Goal: Task Accomplishment & Management: Manage account settings

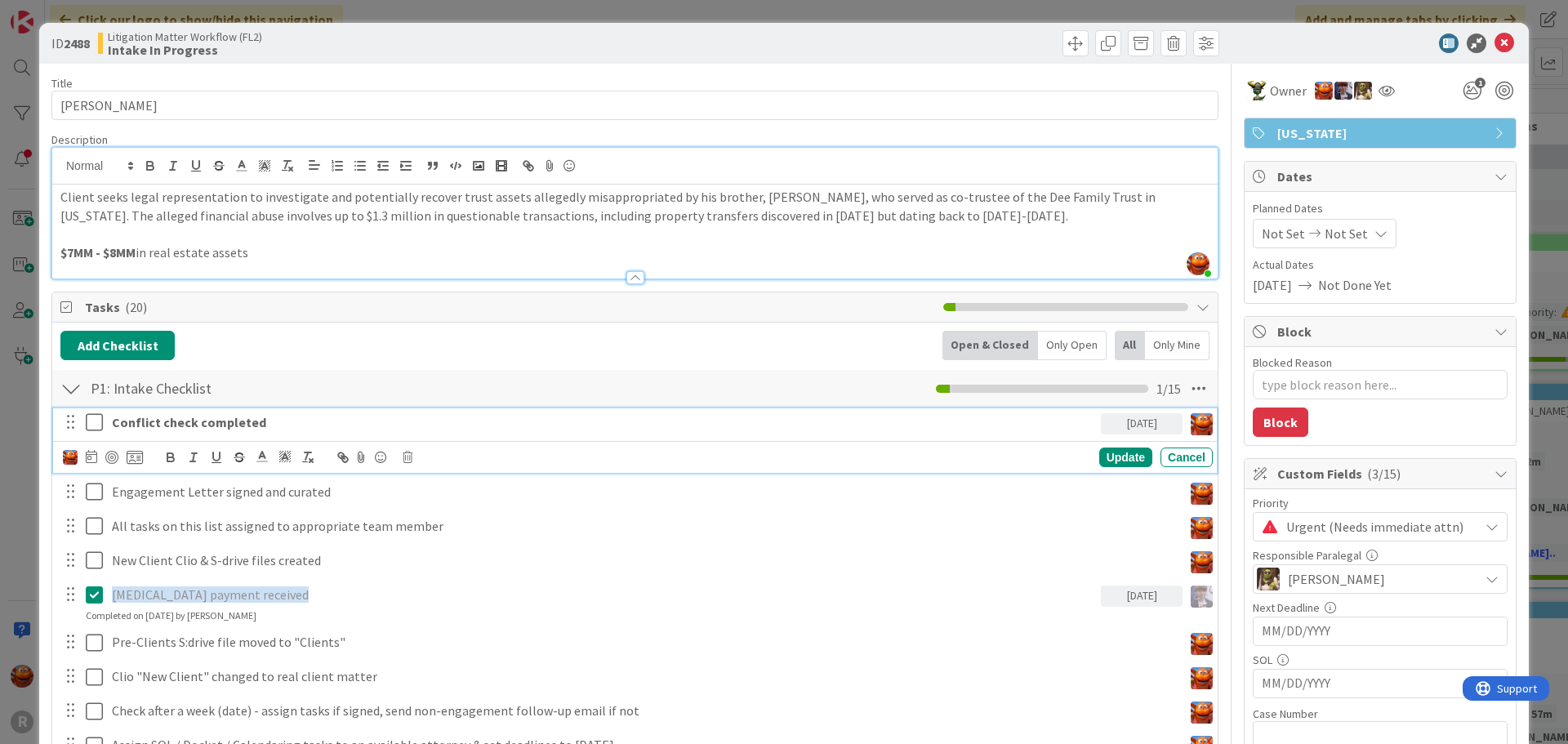
click at [158, 429] on strong "Conflict check completed" at bounding box center [189, 422] width 155 height 17
click at [104, 458] on div at bounding box center [103, 458] width 80 height 19
click at [90, 460] on icon at bounding box center [91, 456] width 12 height 13
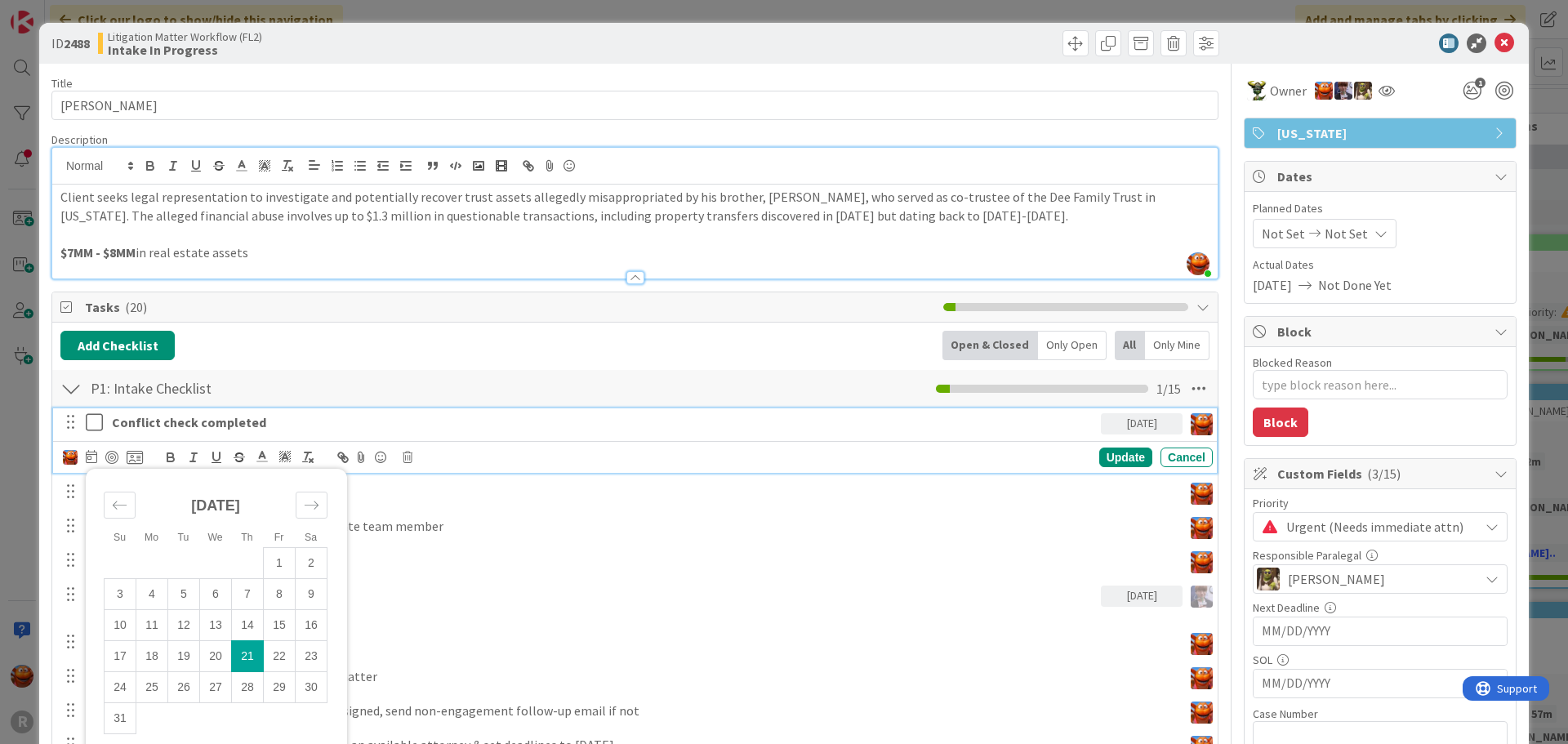
click at [248, 657] on td "21" at bounding box center [247, 656] width 32 height 31
type input "[DATE]"
click at [110, 457] on div at bounding box center [111, 457] width 13 height 13
click at [627, 577] on div "Conflict check completed [DATE] Su Mo Tu We Th Fr Sa [DATE] 1 2 3 4 5 6 7 8 9 1…" at bounding box center [635, 752] width 1149 height 688
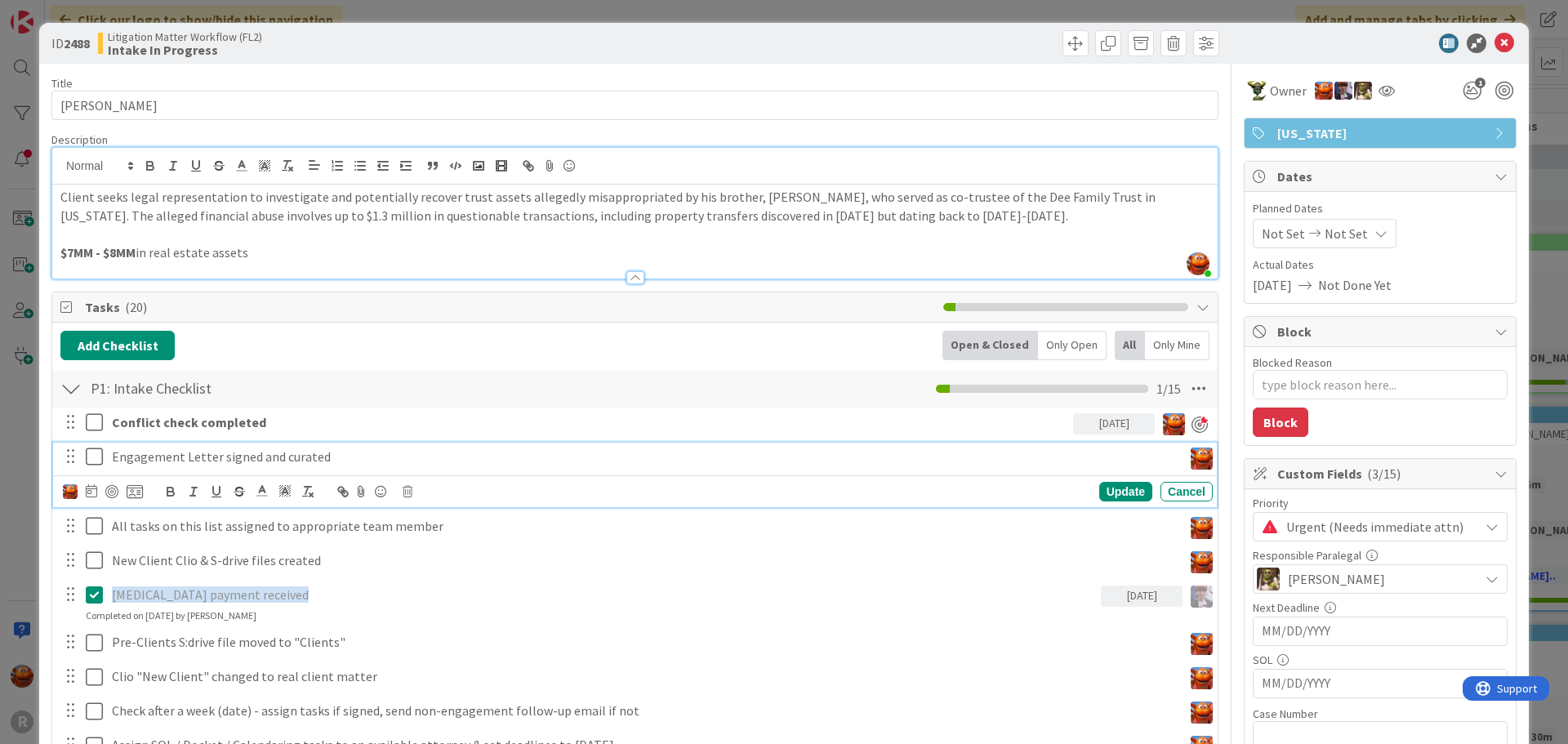
click at [235, 463] on p "Engagement Letter signed and curated" at bounding box center [643, 457] width 1064 height 19
click at [96, 463] on icon at bounding box center [97, 457] width 24 height 19
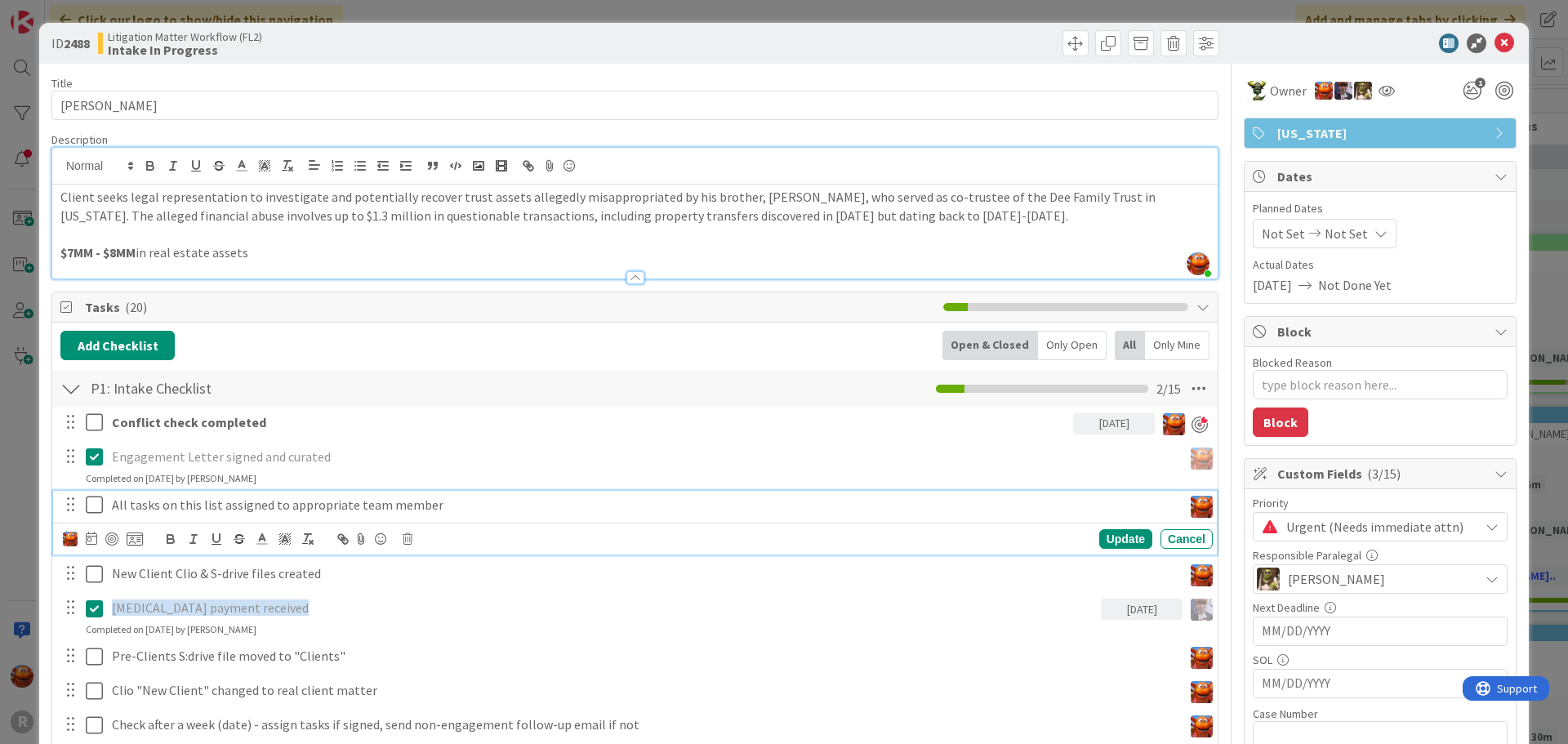
click at [98, 513] on icon at bounding box center [97, 505] width 24 height 19
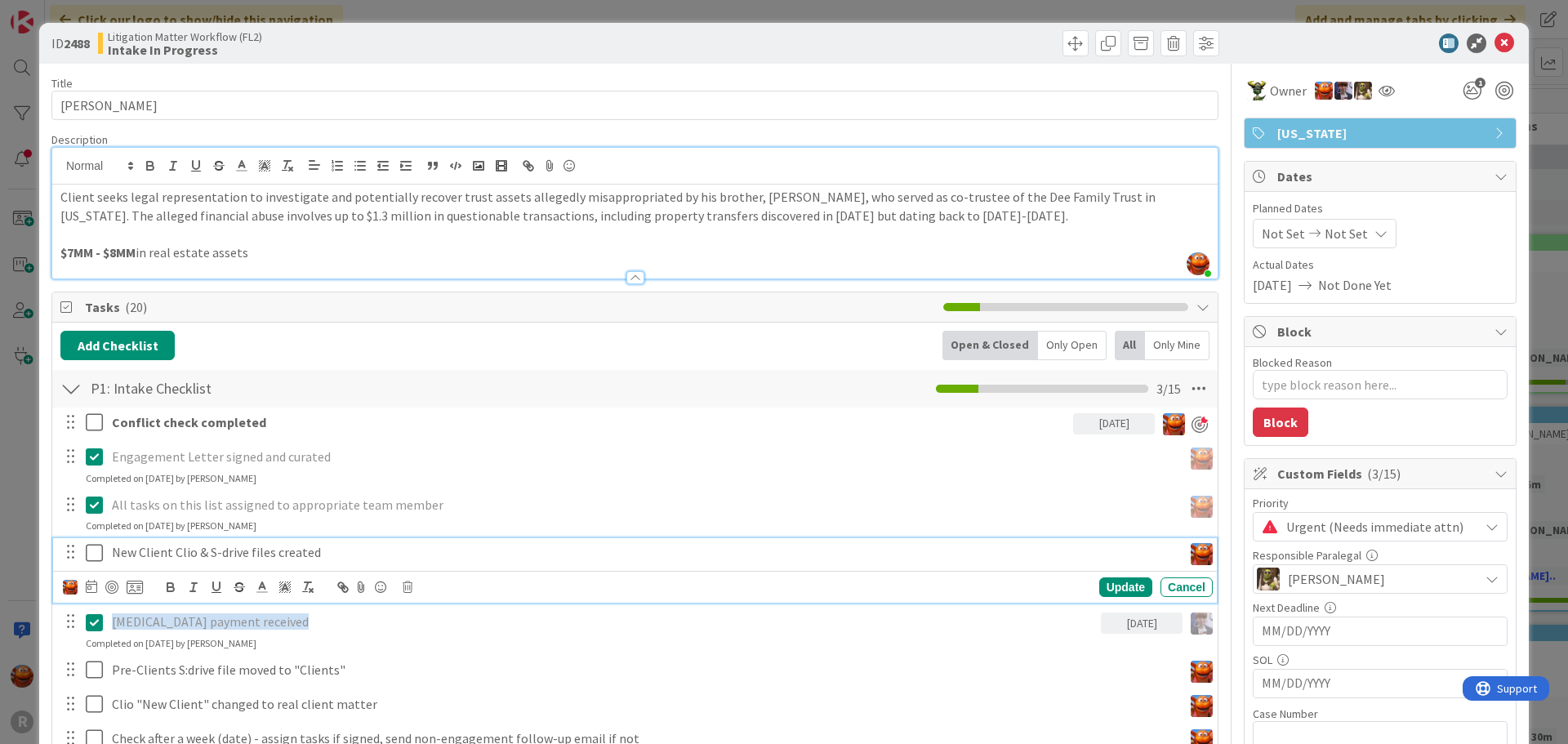
click at [91, 553] on icon at bounding box center [97, 553] width 24 height 19
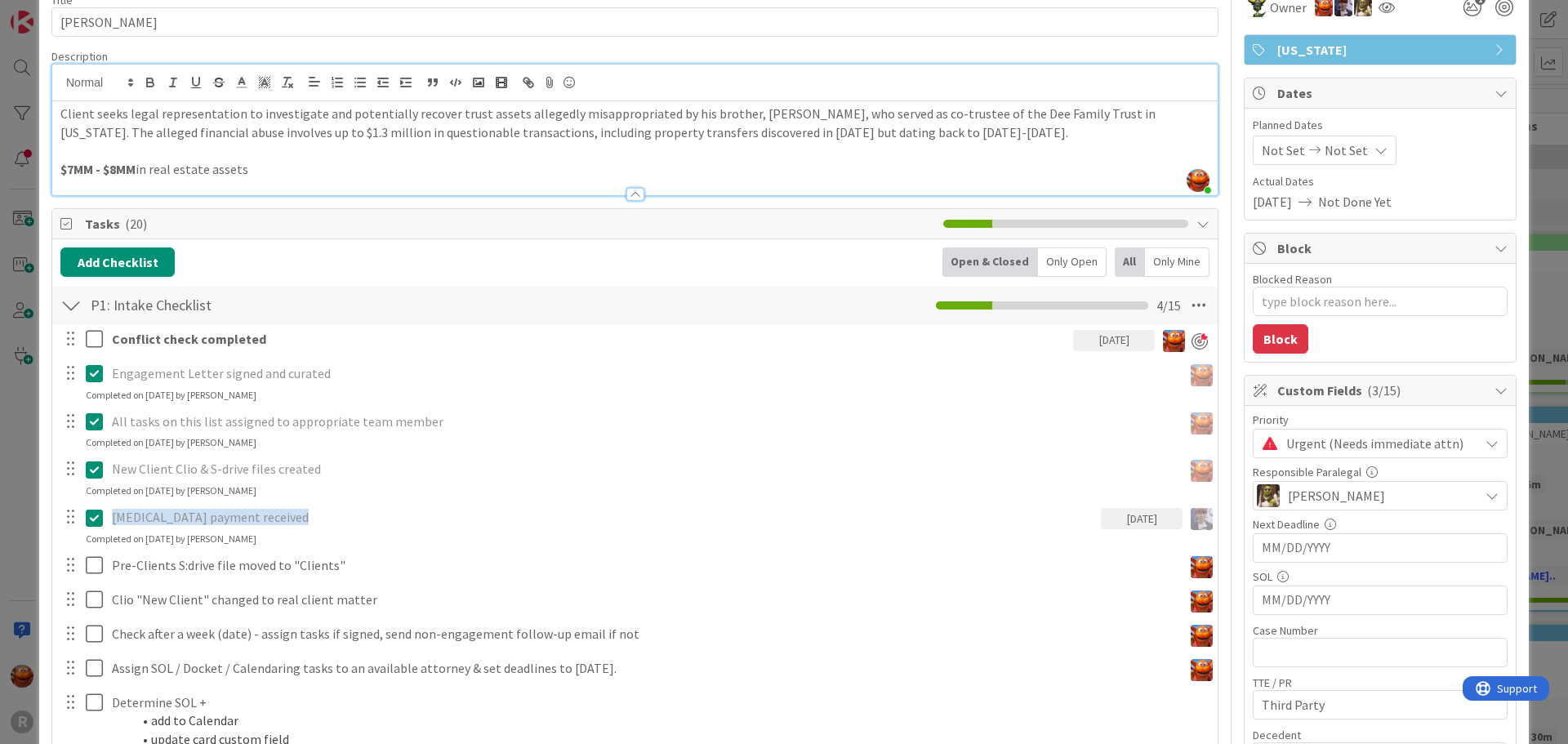
scroll to position [164, 0]
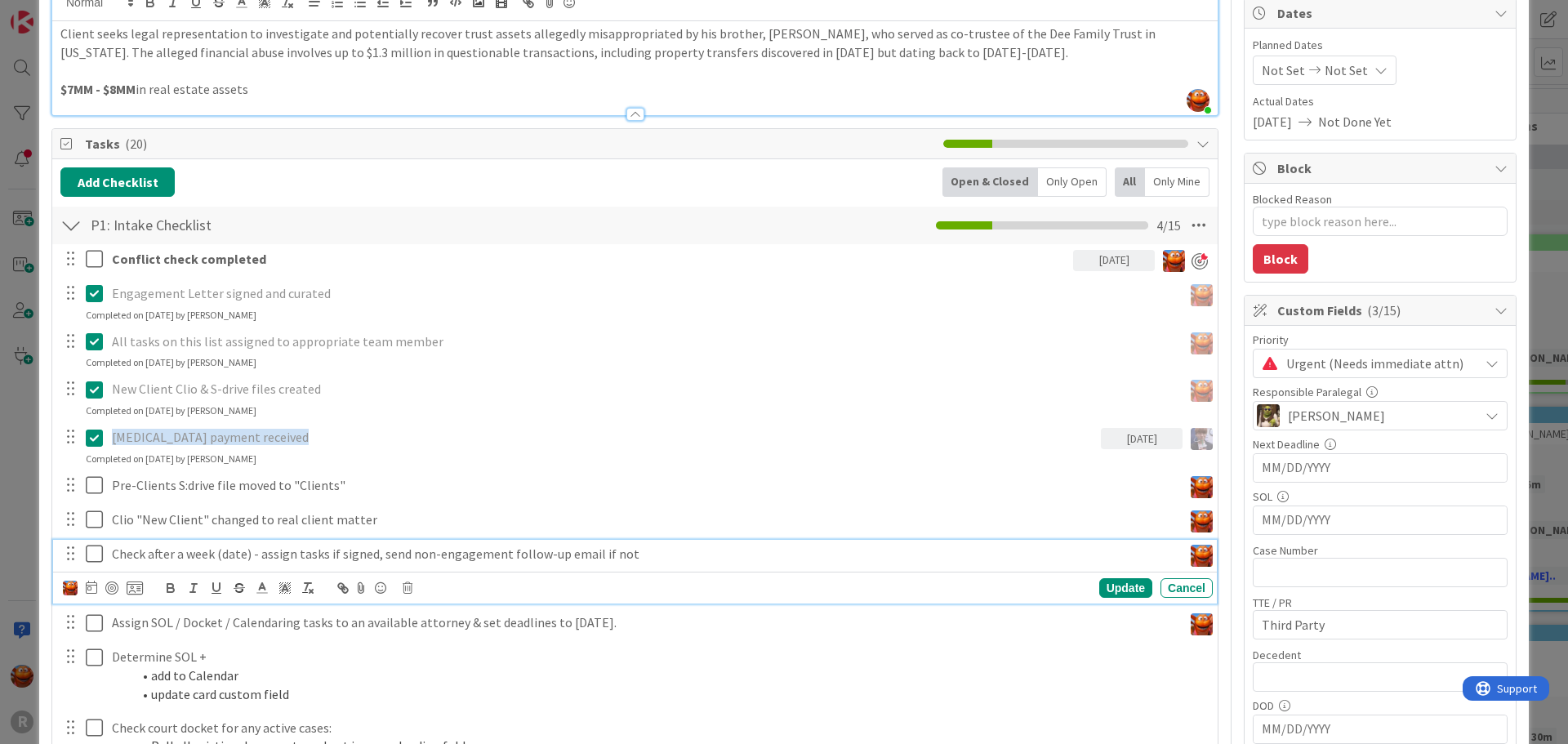
click at [91, 557] on icon at bounding box center [97, 554] width 24 height 19
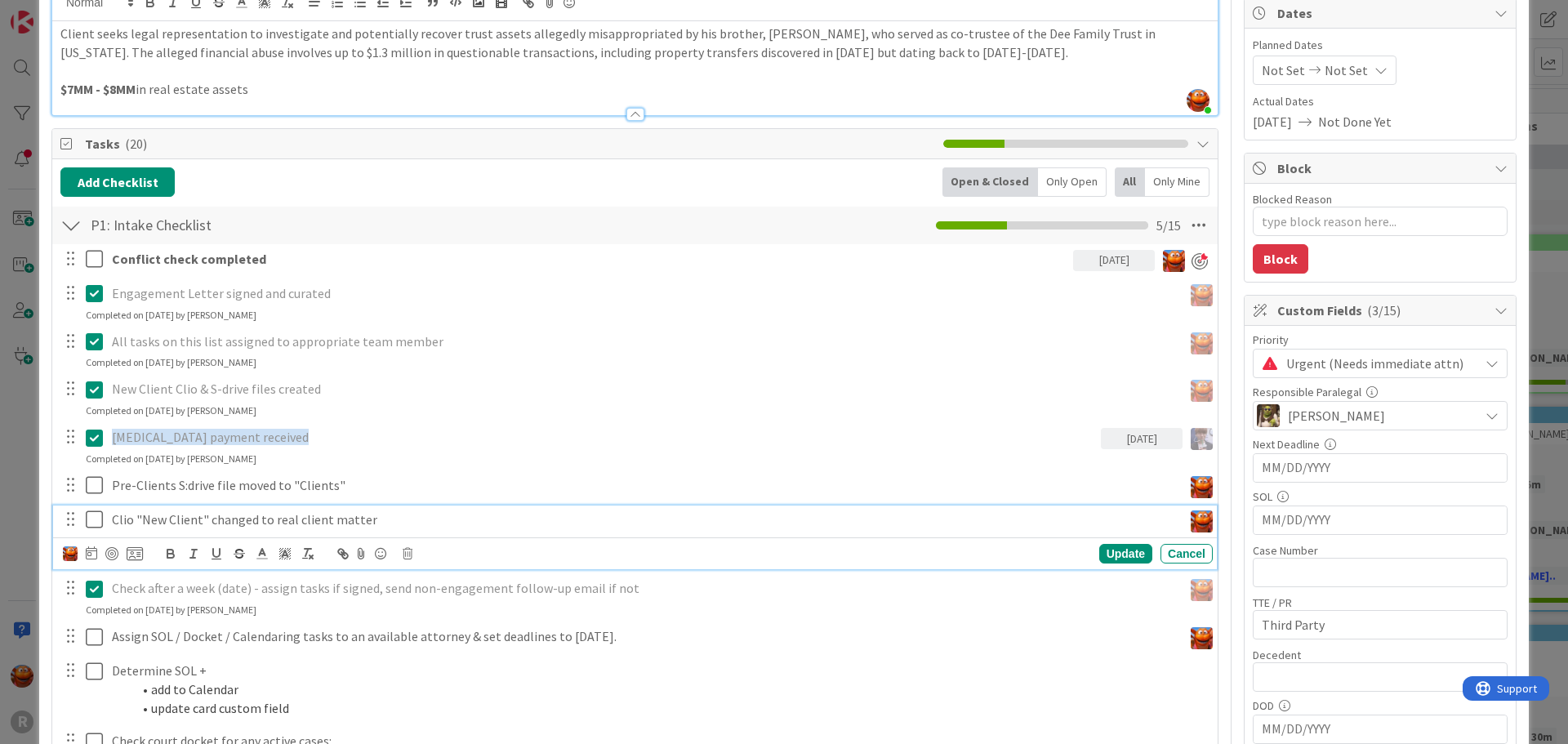
click at [87, 513] on icon at bounding box center [97, 520] width 24 height 19
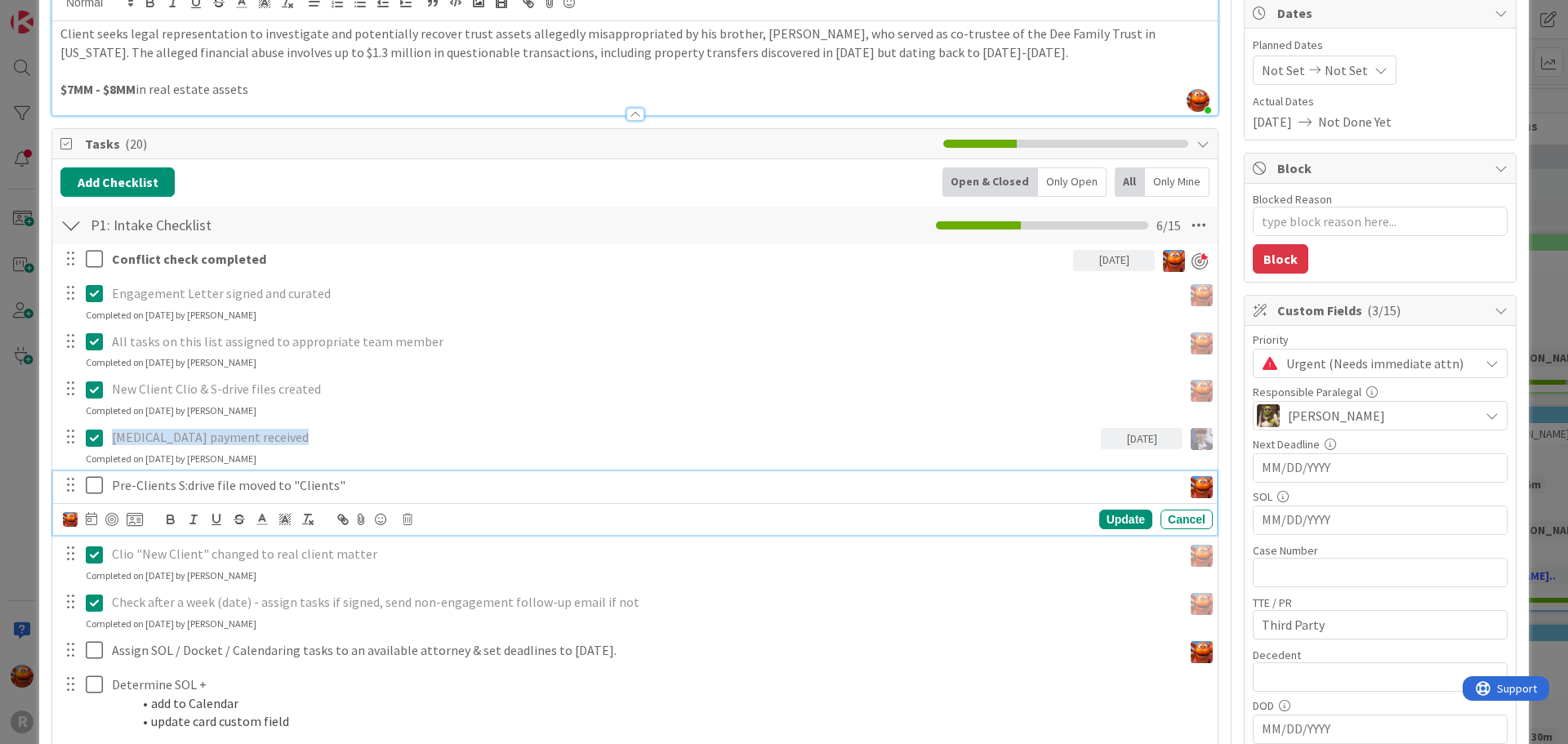
click at [93, 488] on icon at bounding box center [97, 485] width 24 height 19
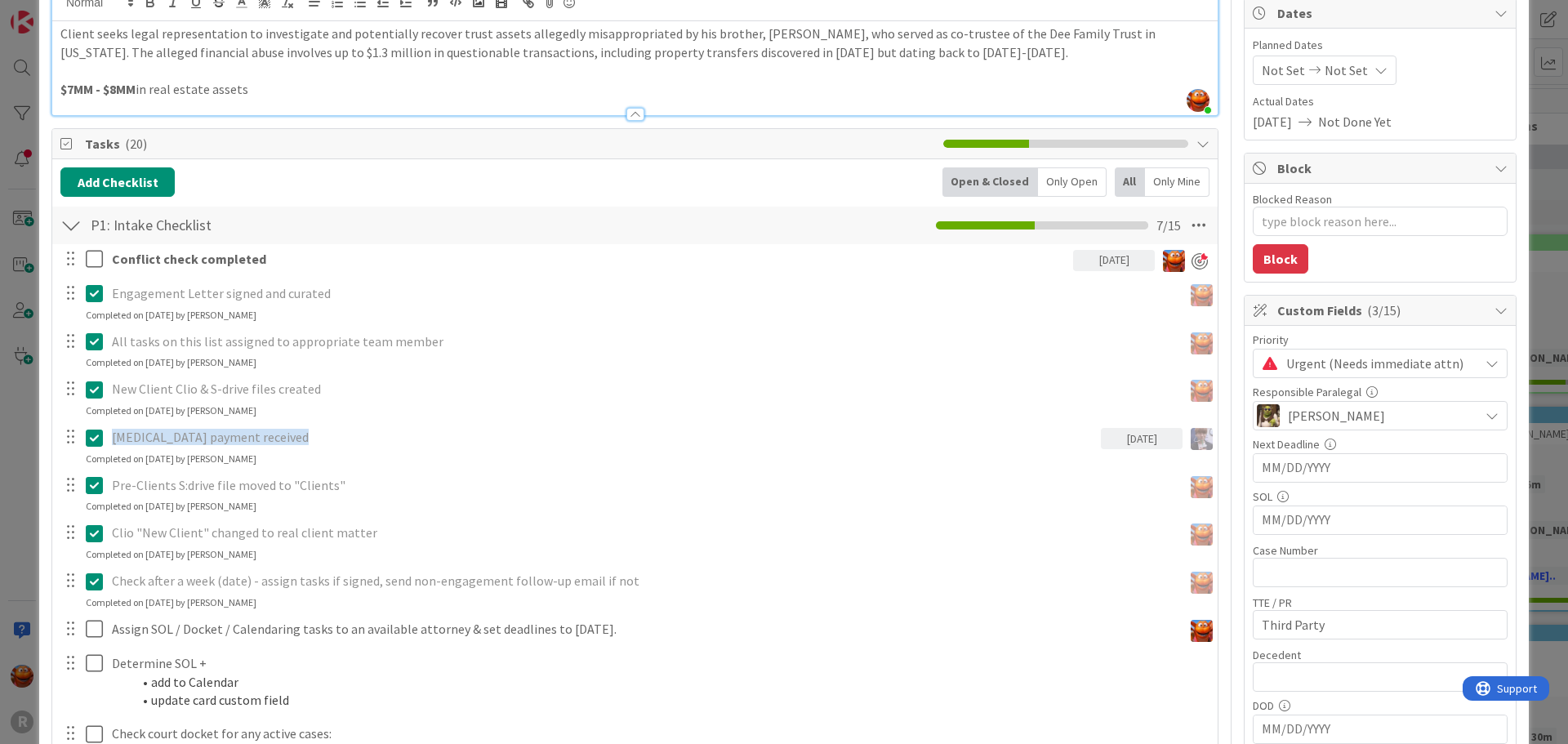
scroll to position [409, 0]
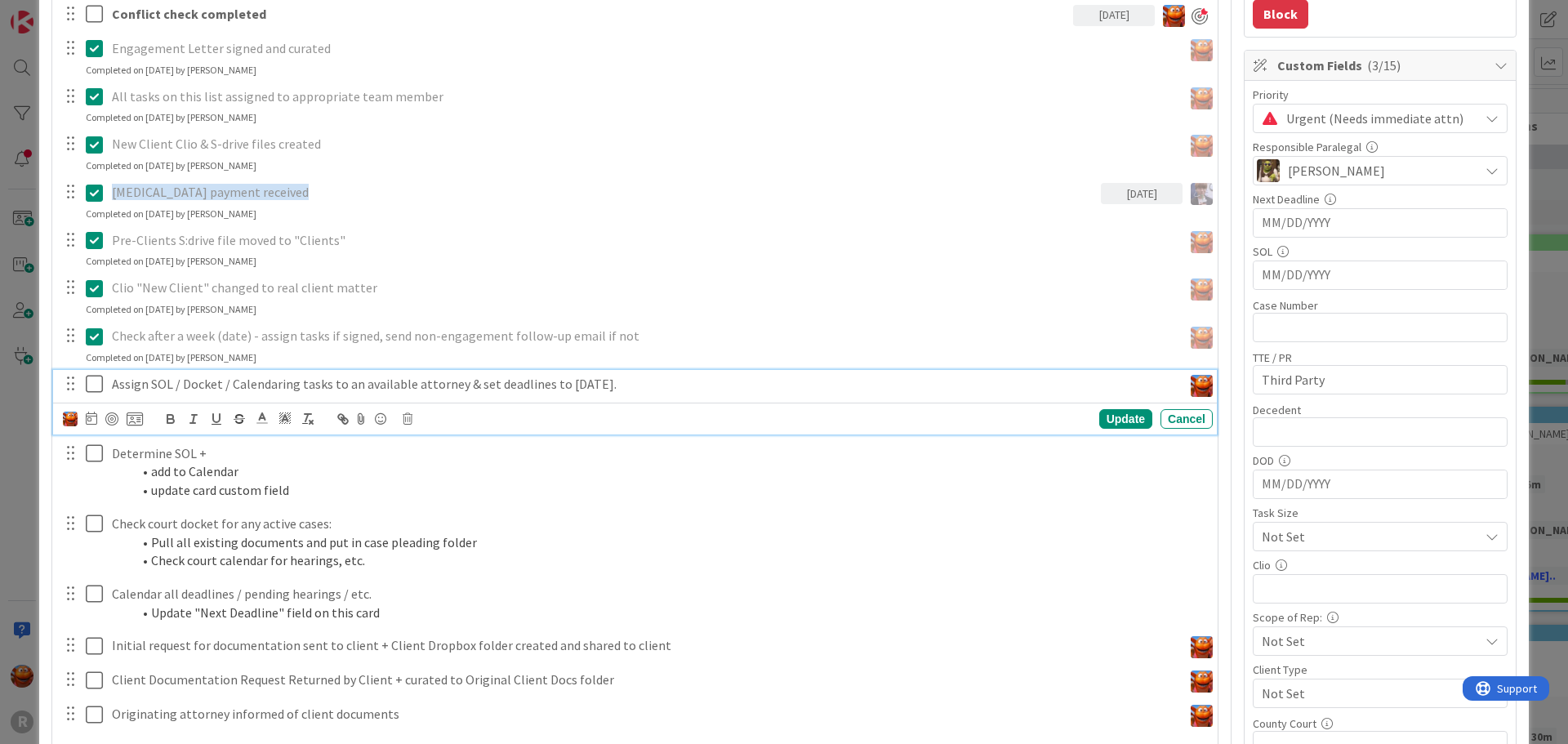
click at [91, 384] on icon at bounding box center [97, 384] width 24 height 19
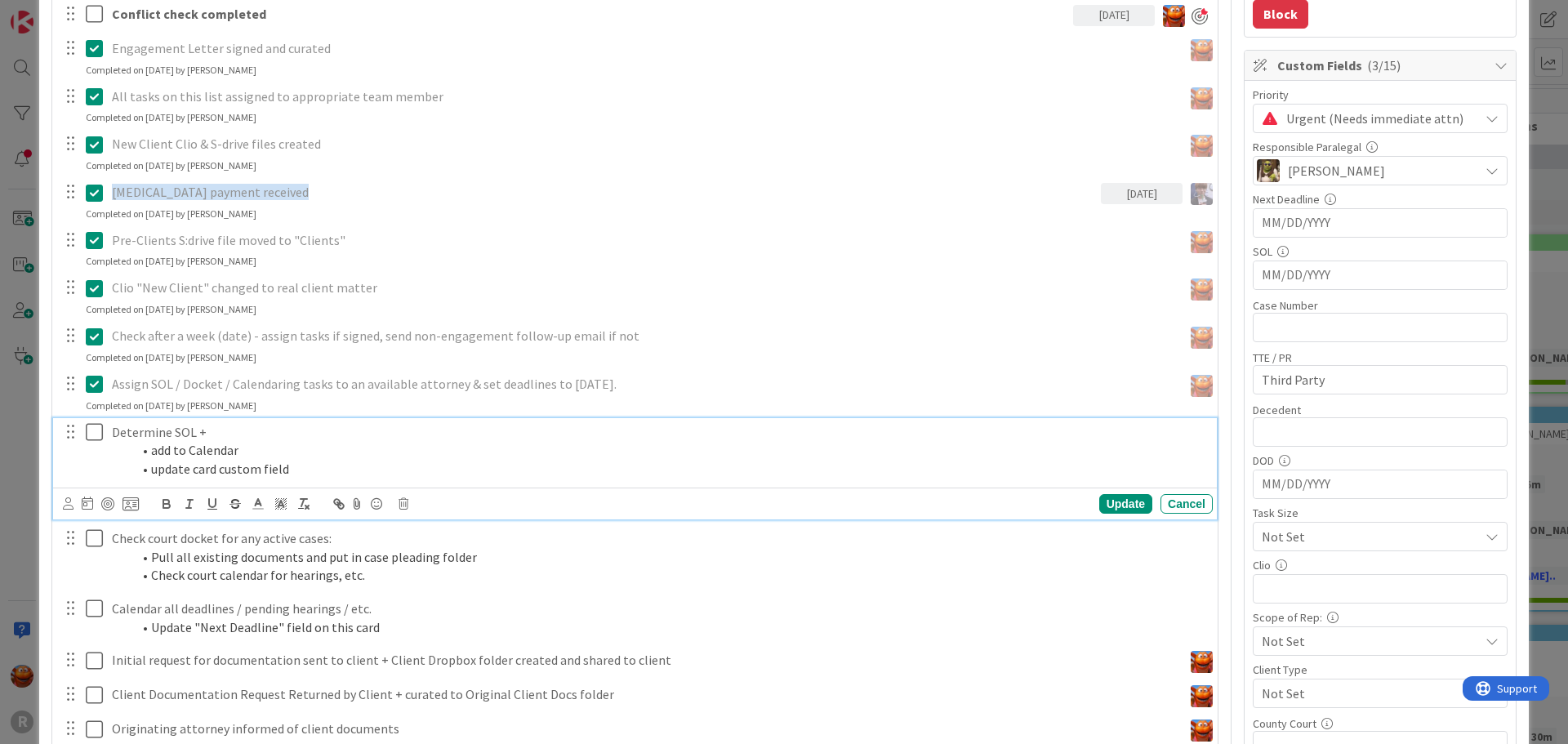
click at [168, 450] on li "add to Calendar" at bounding box center [669, 450] width 1075 height 19
click at [64, 508] on icon at bounding box center [68, 503] width 11 height 13
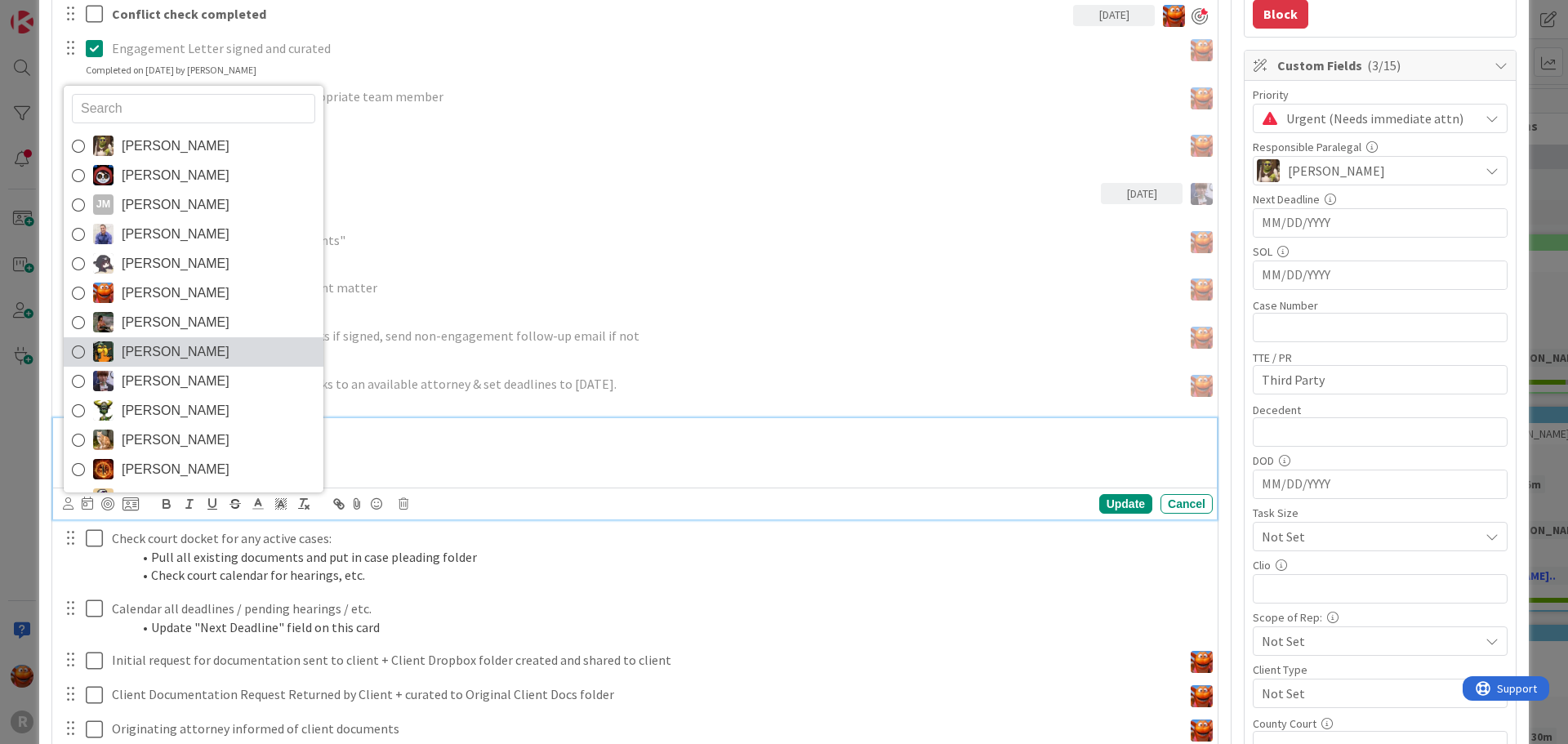
click at [155, 353] on span "[PERSON_NAME]" at bounding box center [175, 352] width 108 height 24
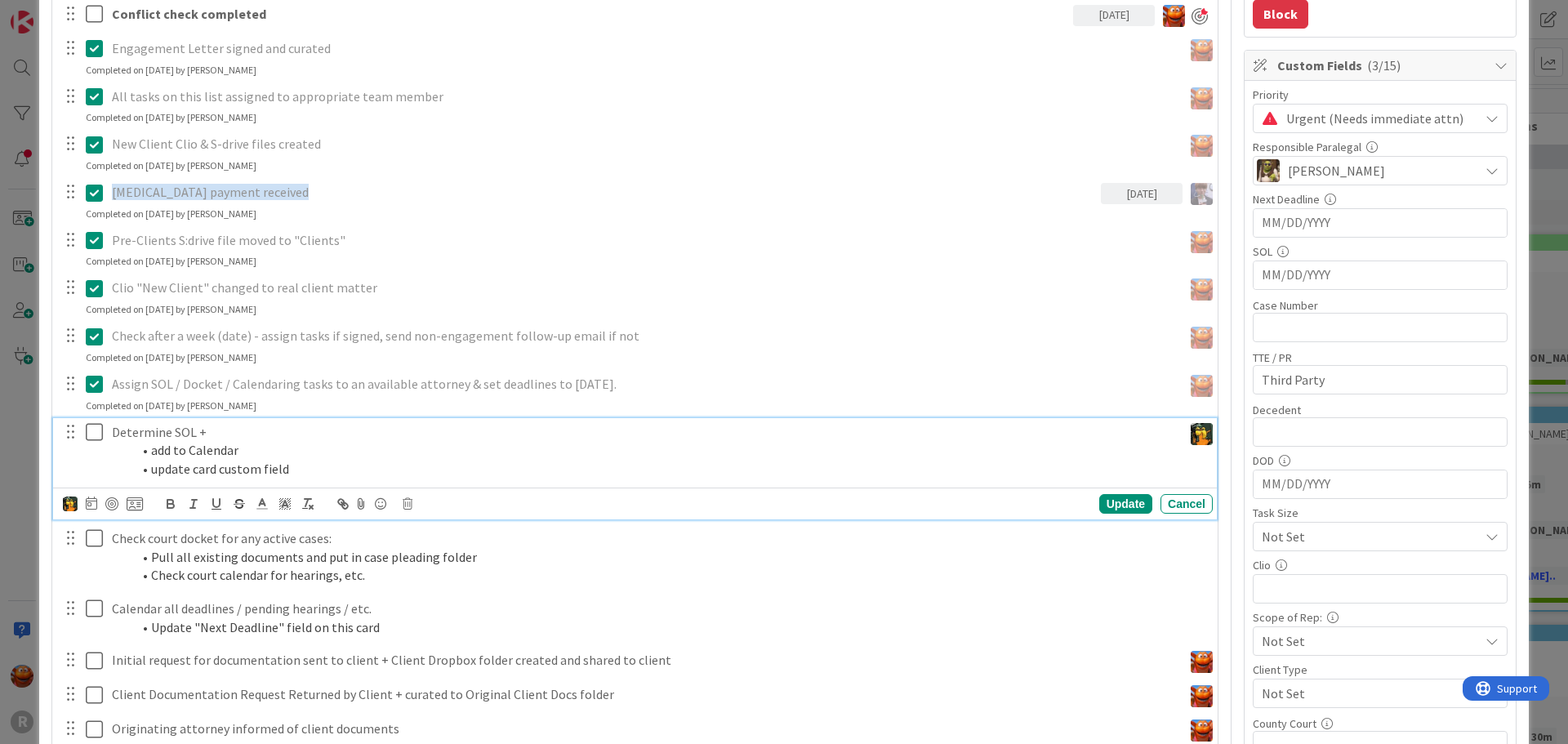
type textarea "x"
click at [92, 505] on icon at bounding box center [91, 502] width 12 height 13
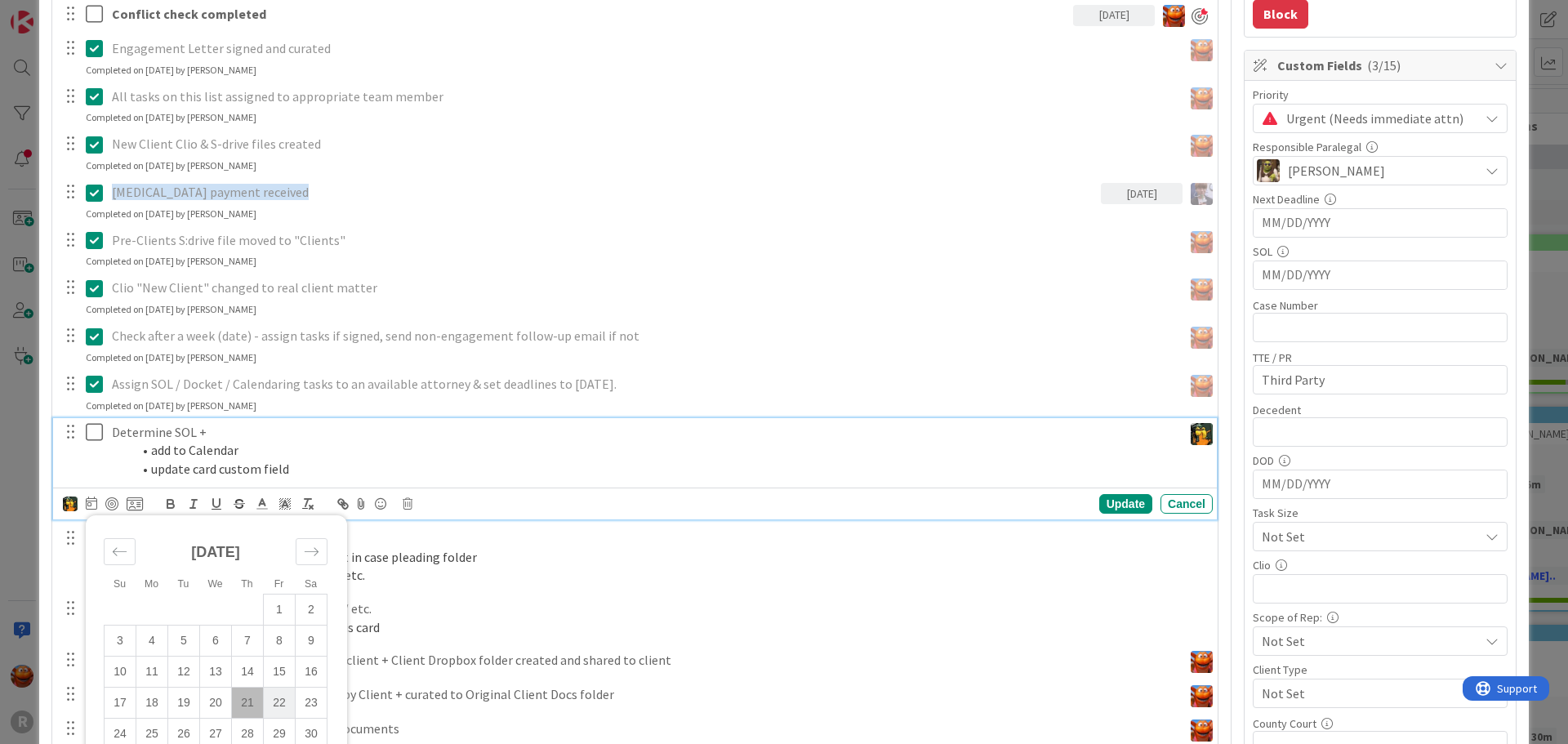
click at [281, 703] on td "22" at bounding box center [279, 703] width 32 height 31
type input "[DATE]"
click at [1130, 507] on div "Update" at bounding box center [1125, 504] width 54 height 19
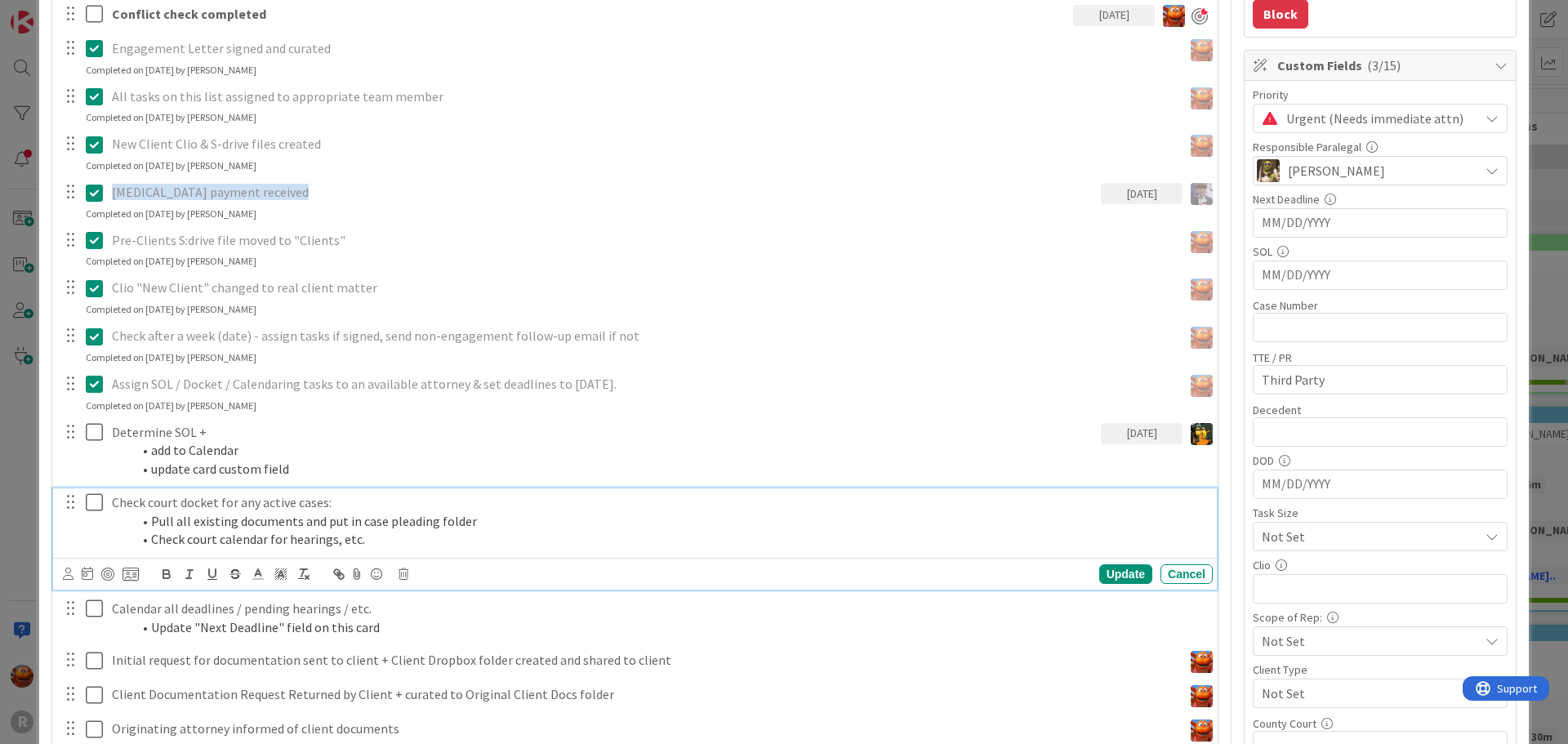
click at [171, 520] on li "Pull all existing documents and put in case pleading folder" at bounding box center [669, 521] width 1075 height 19
click at [68, 572] on icon at bounding box center [68, 574] width 11 height 13
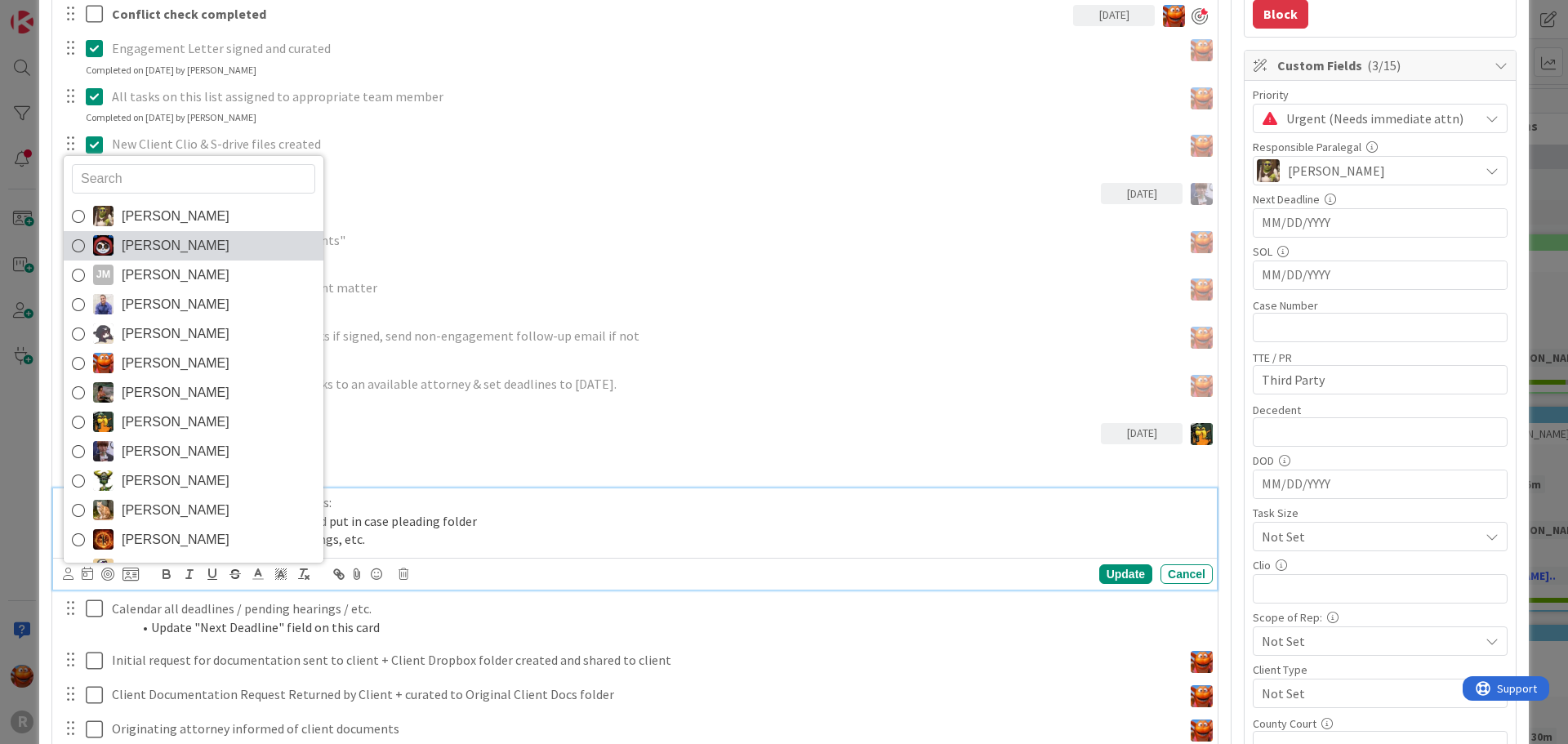
click at [177, 251] on span "[PERSON_NAME]" at bounding box center [175, 245] width 108 height 24
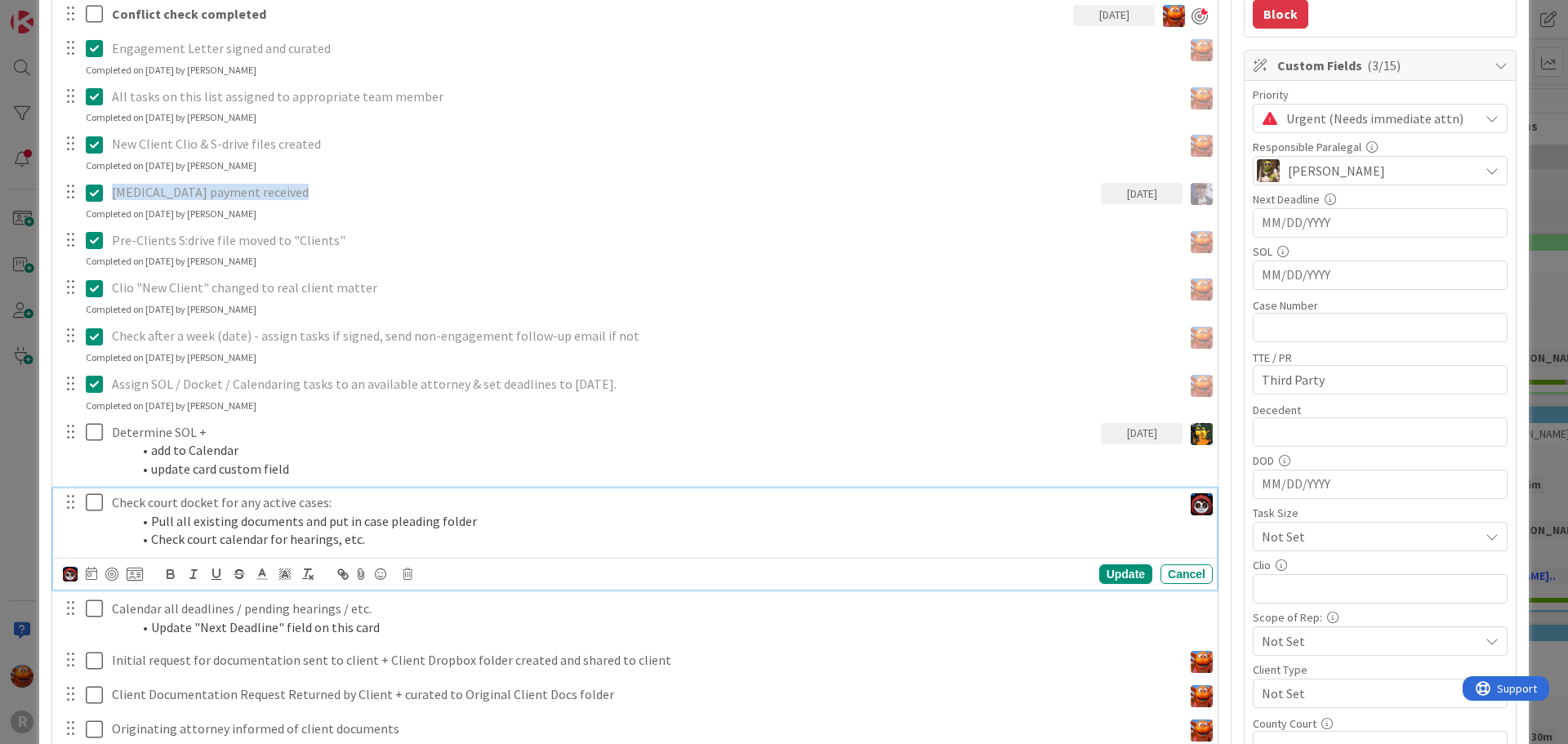
type textarea "x"
click at [93, 577] on icon at bounding box center [91, 573] width 12 height 13
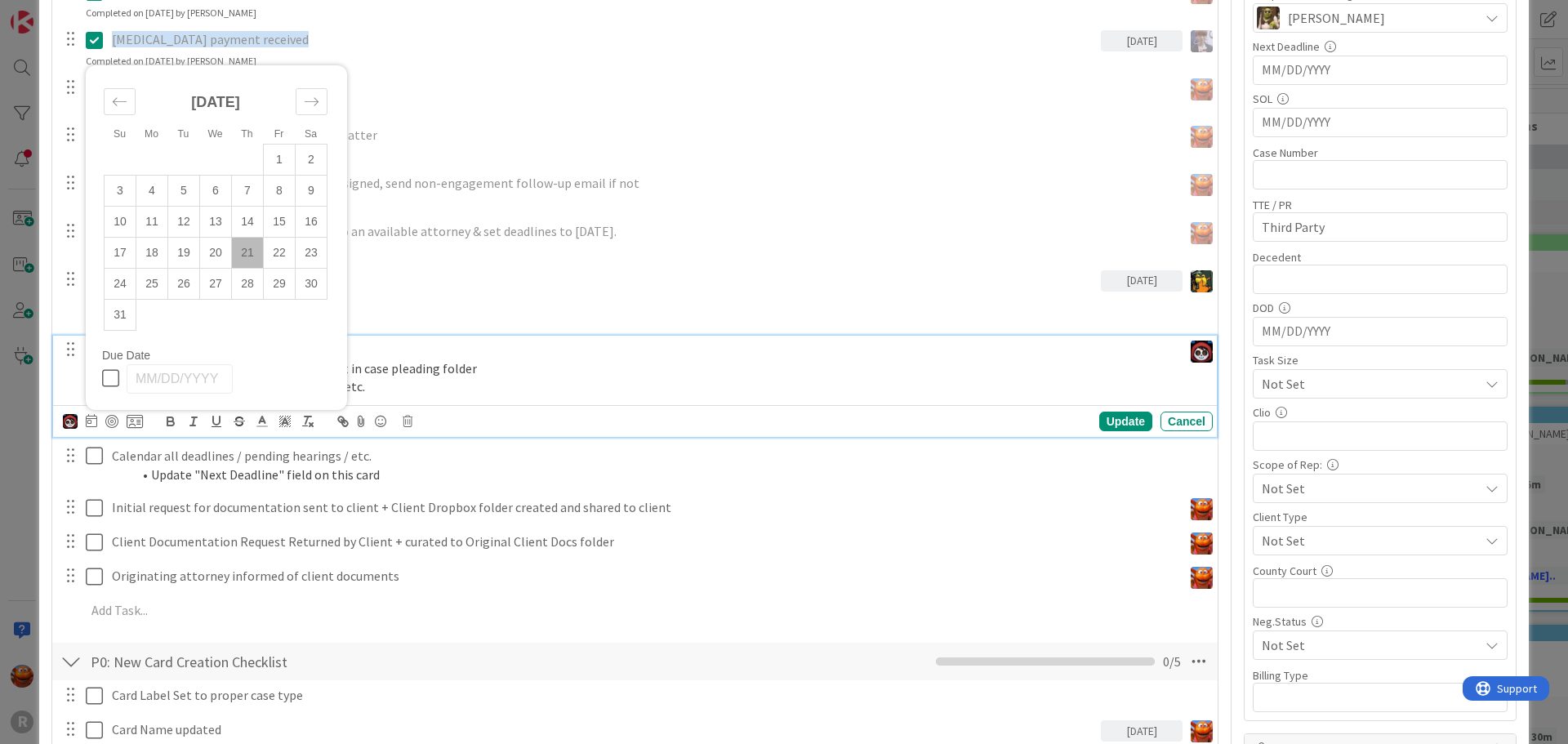
scroll to position [572, 0]
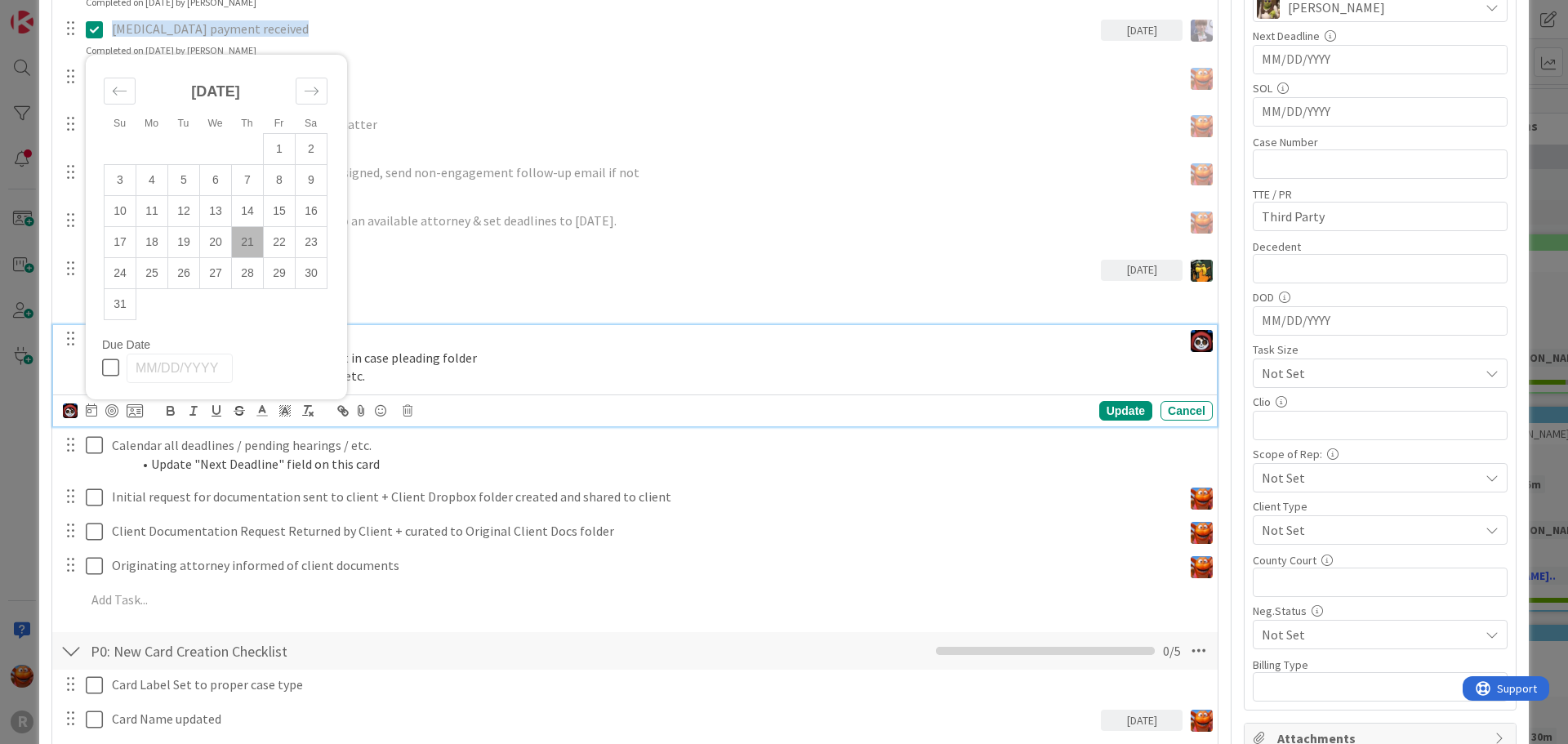
click at [246, 231] on td "21" at bounding box center [247, 242] width 32 height 31
type input "[DATE]"
type textarea "x"
click at [275, 242] on td "22" at bounding box center [279, 242] width 32 height 31
type input "[DATE]"
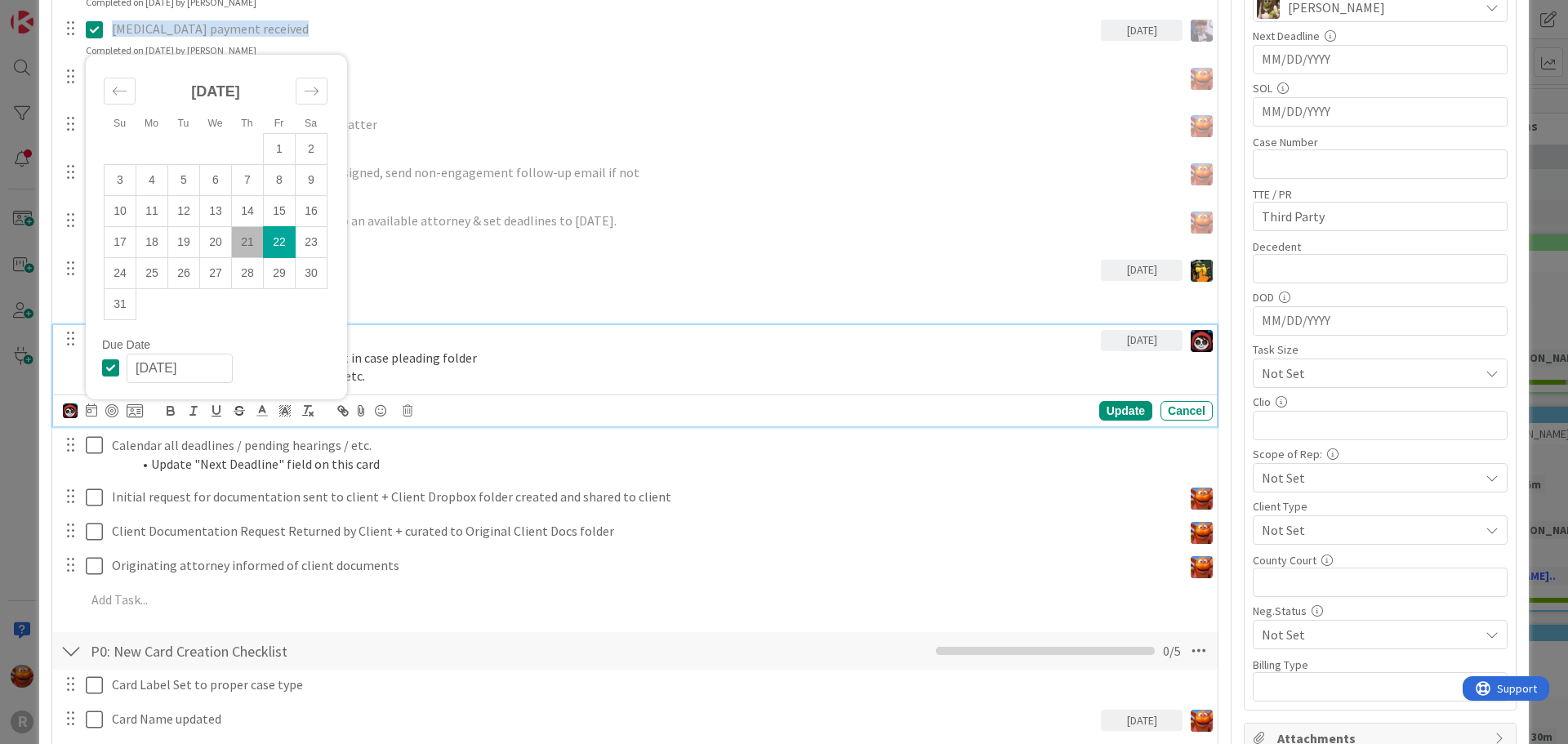
click at [478, 330] on p "Check court docket for any active cases:" at bounding box center [602, 339] width 982 height 19
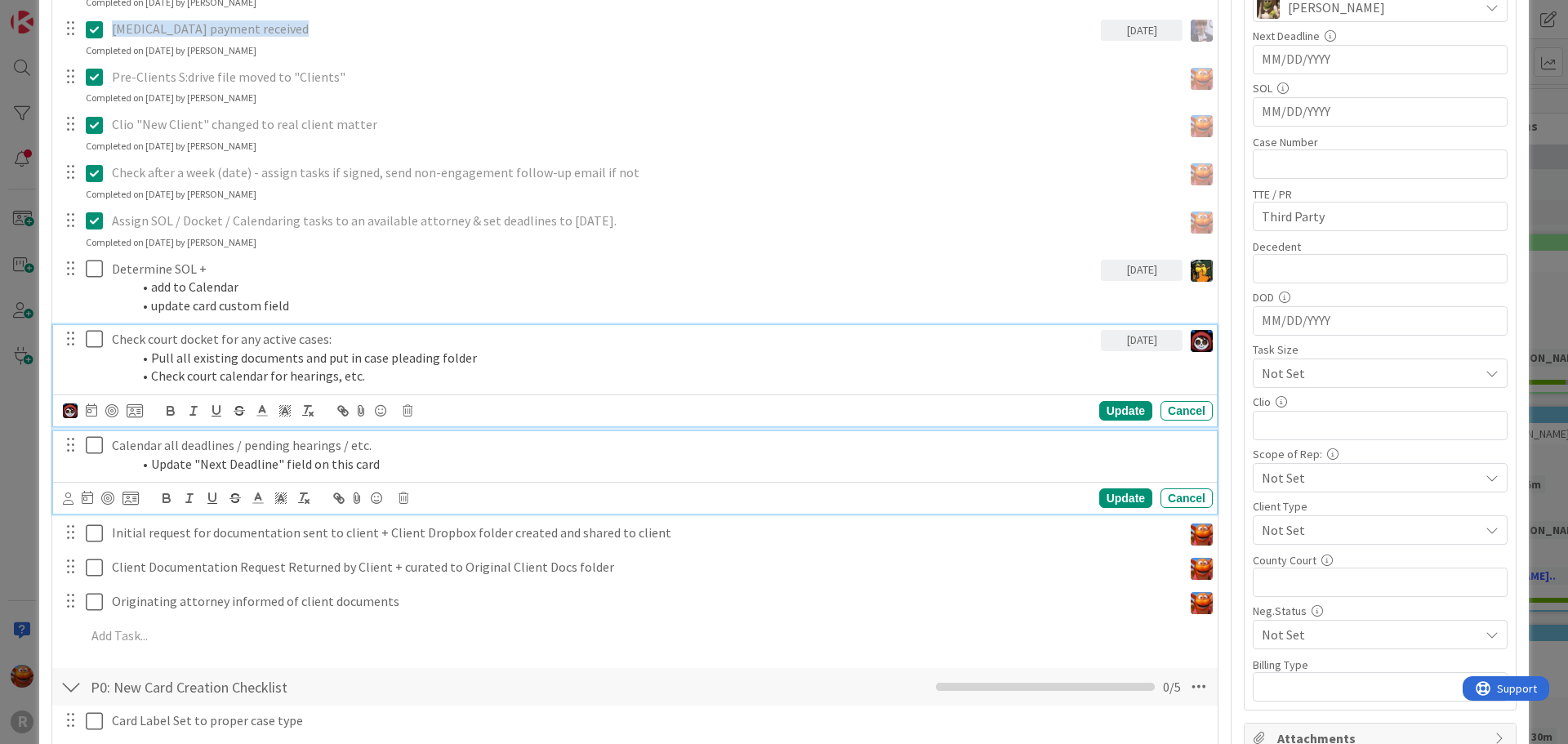
click at [316, 465] on li "Update "Next Deadline" field on this card" at bounding box center [669, 464] width 1075 height 19
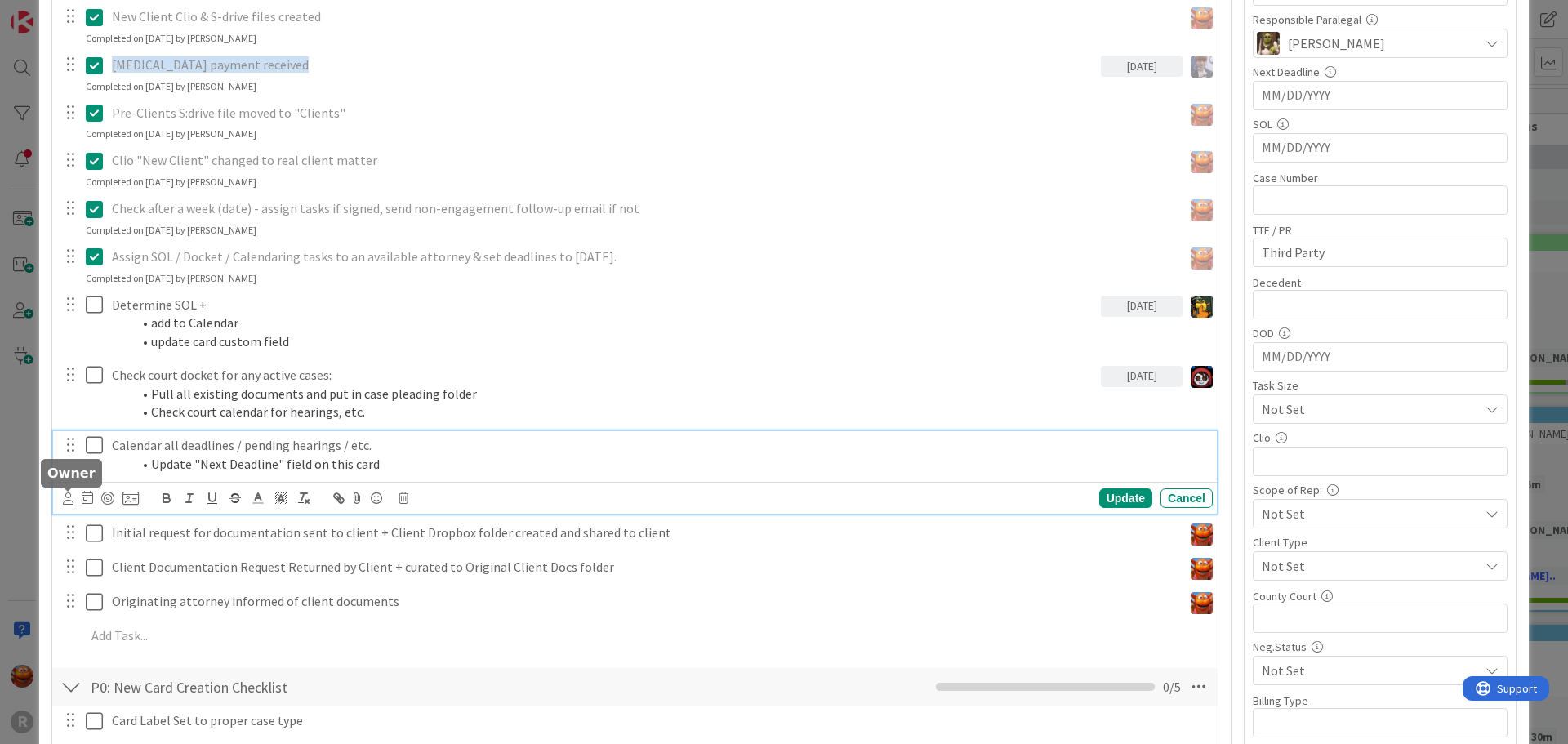
click at [66, 502] on icon at bounding box center [68, 499] width 11 height 13
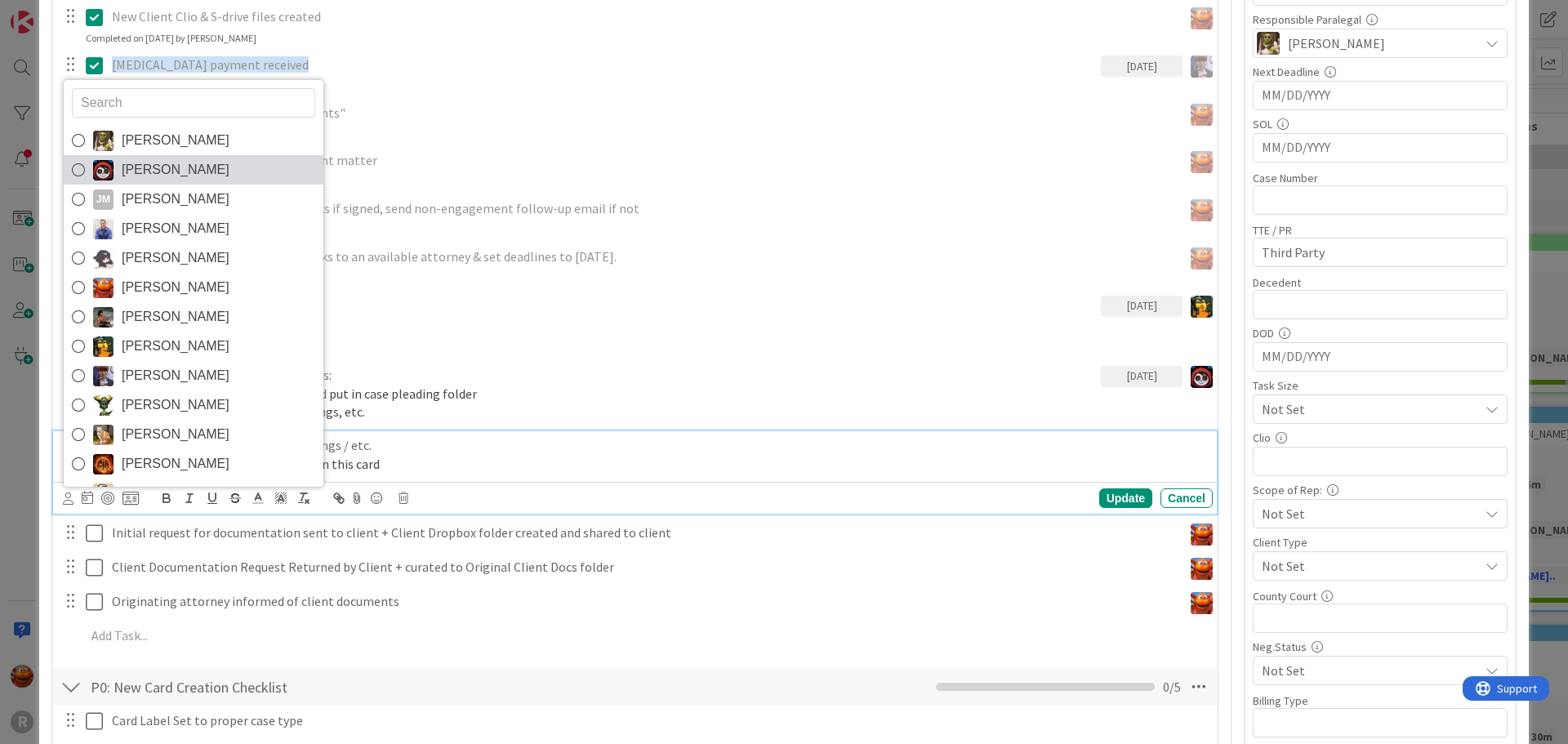
click at [160, 173] on span "[PERSON_NAME]" at bounding box center [175, 169] width 108 height 24
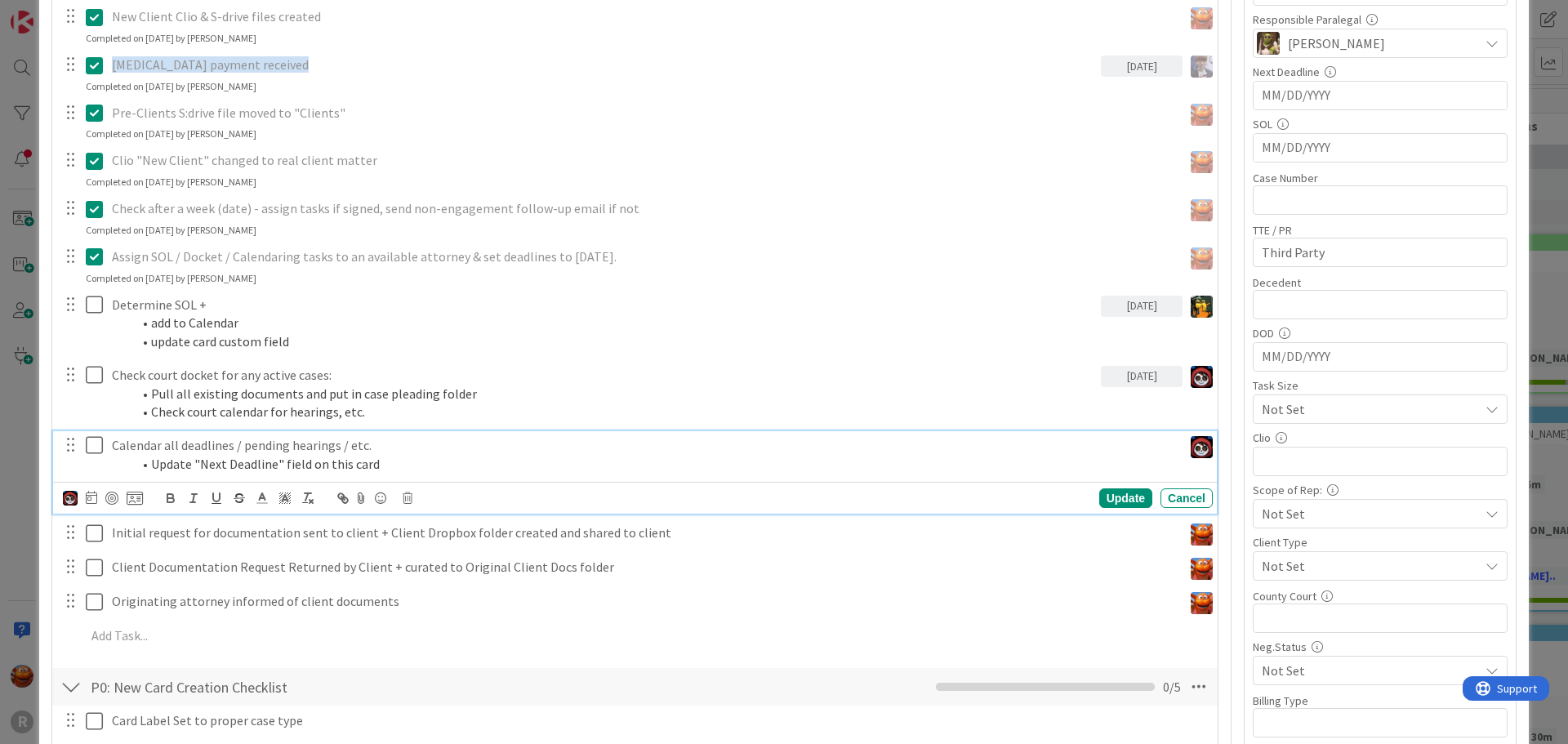
type textarea "x"
click at [93, 505] on div at bounding box center [91, 499] width 12 height 19
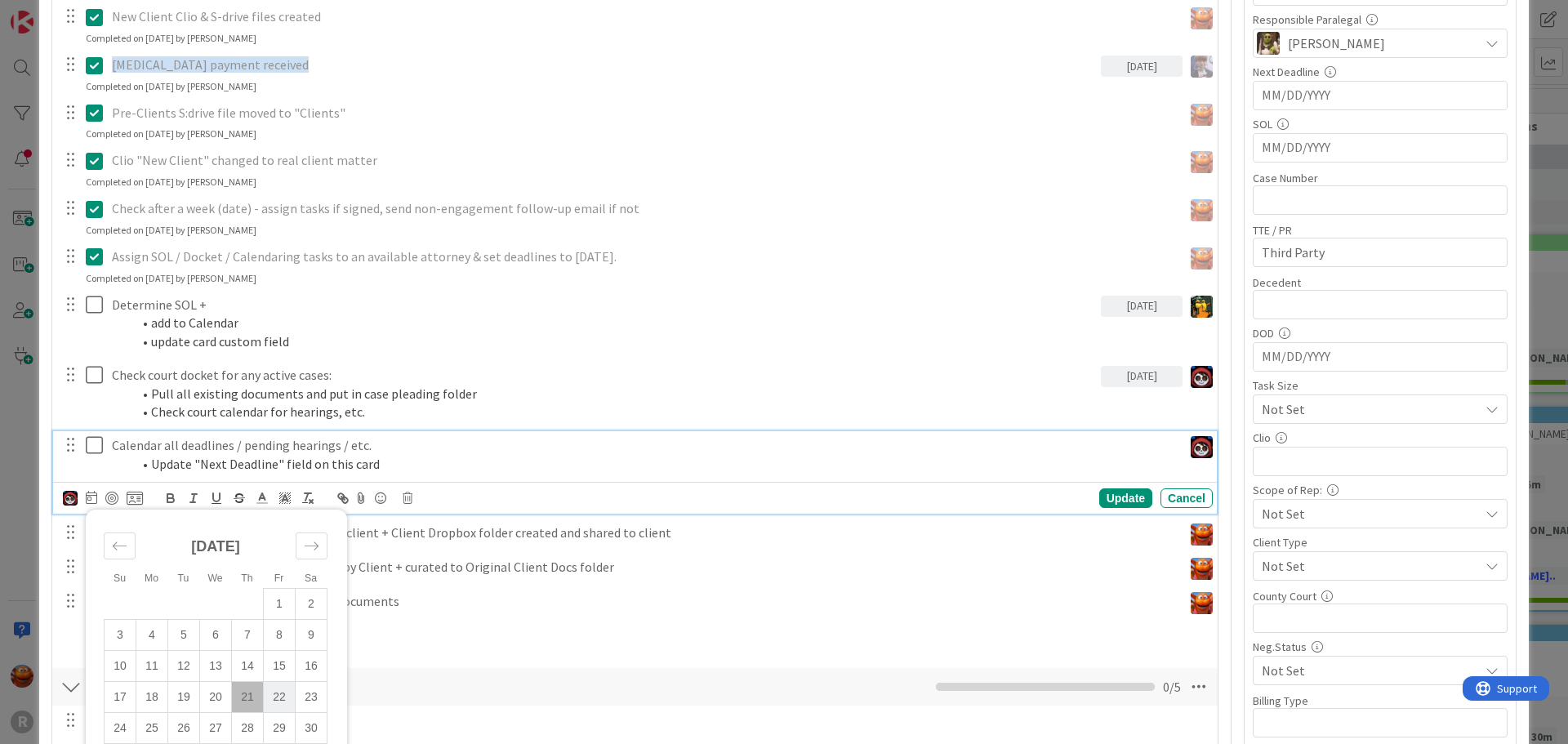
click at [283, 689] on td "22" at bounding box center [279, 698] width 32 height 31
type input "[DATE]"
type textarea "x"
click at [444, 549] on div "Conflict check completed [DATE] Su Mo Tu We Th Fr Sa [DATE] 1 2 3 4 5 6 7 8 9 1…" at bounding box center [635, 264] width 1149 height 786
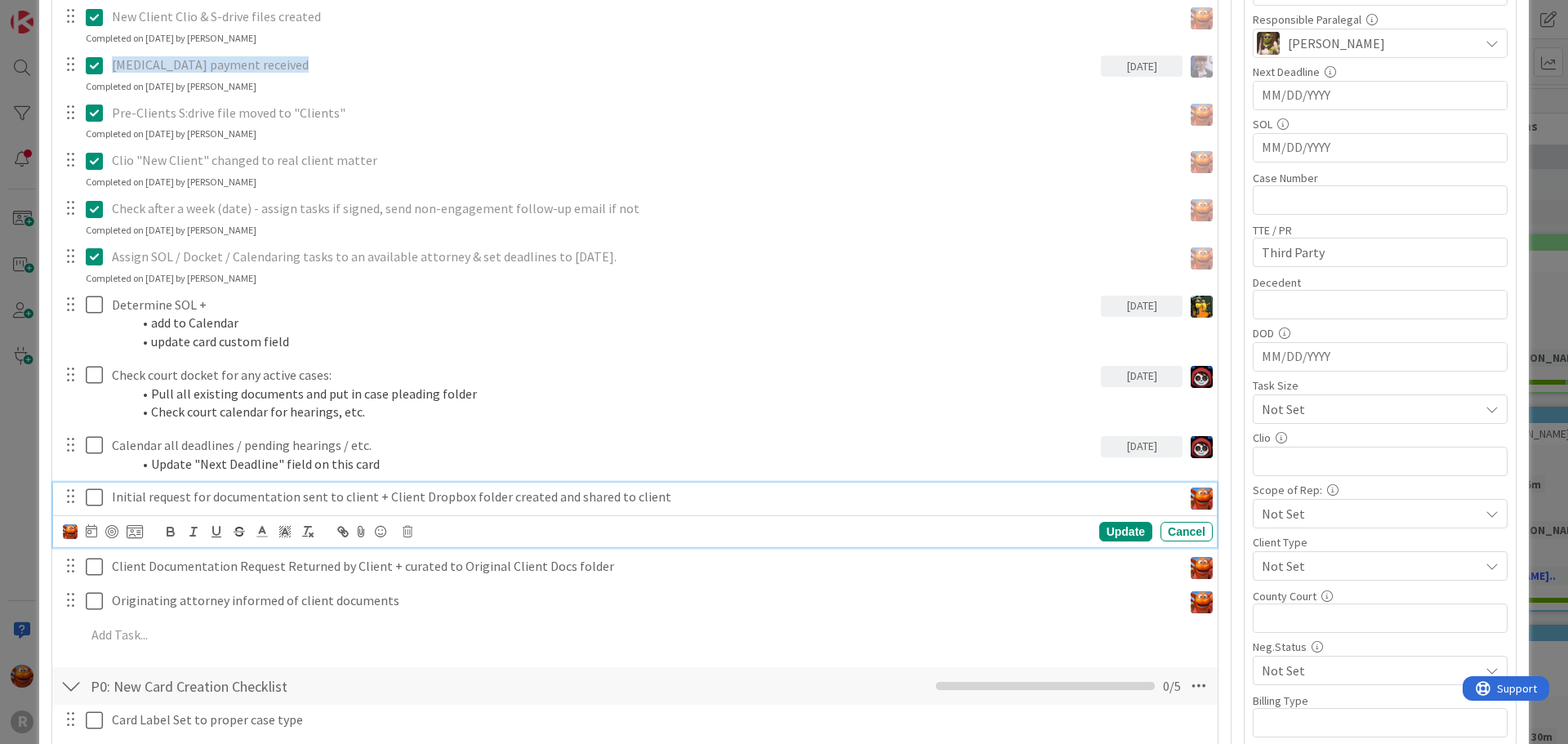
click at [304, 505] on p "Initial request for documentation sent to client + Client Dropbox folder create…" at bounding box center [643, 497] width 1064 height 19
click at [86, 537] on icon at bounding box center [91, 531] width 12 height 13
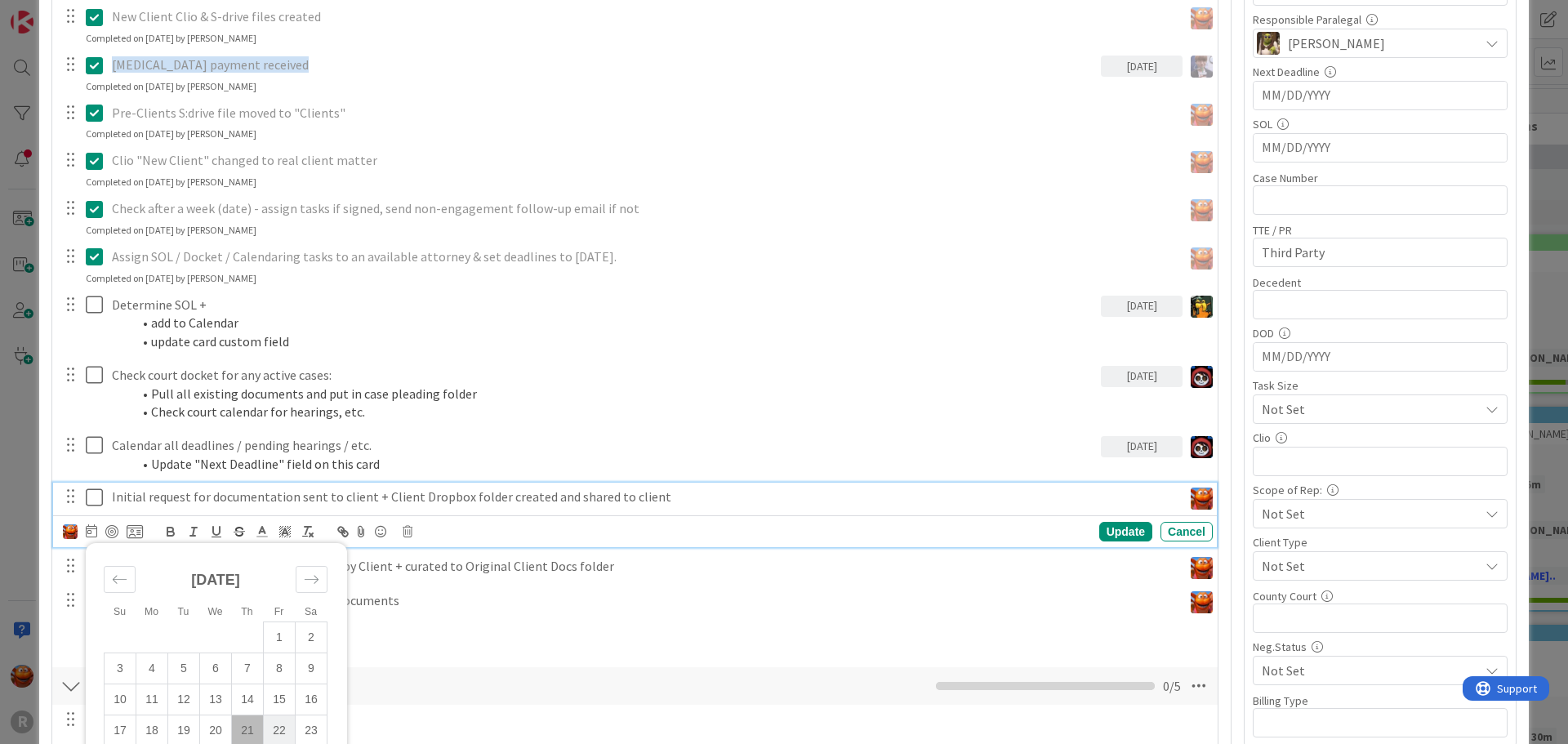
click at [276, 725] on td "22" at bounding box center [279, 731] width 32 height 31
type input "[DATE]"
click at [110, 535] on div at bounding box center [111, 532] width 13 height 13
type textarea "x"
click at [1106, 536] on div "Update" at bounding box center [1125, 532] width 54 height 19
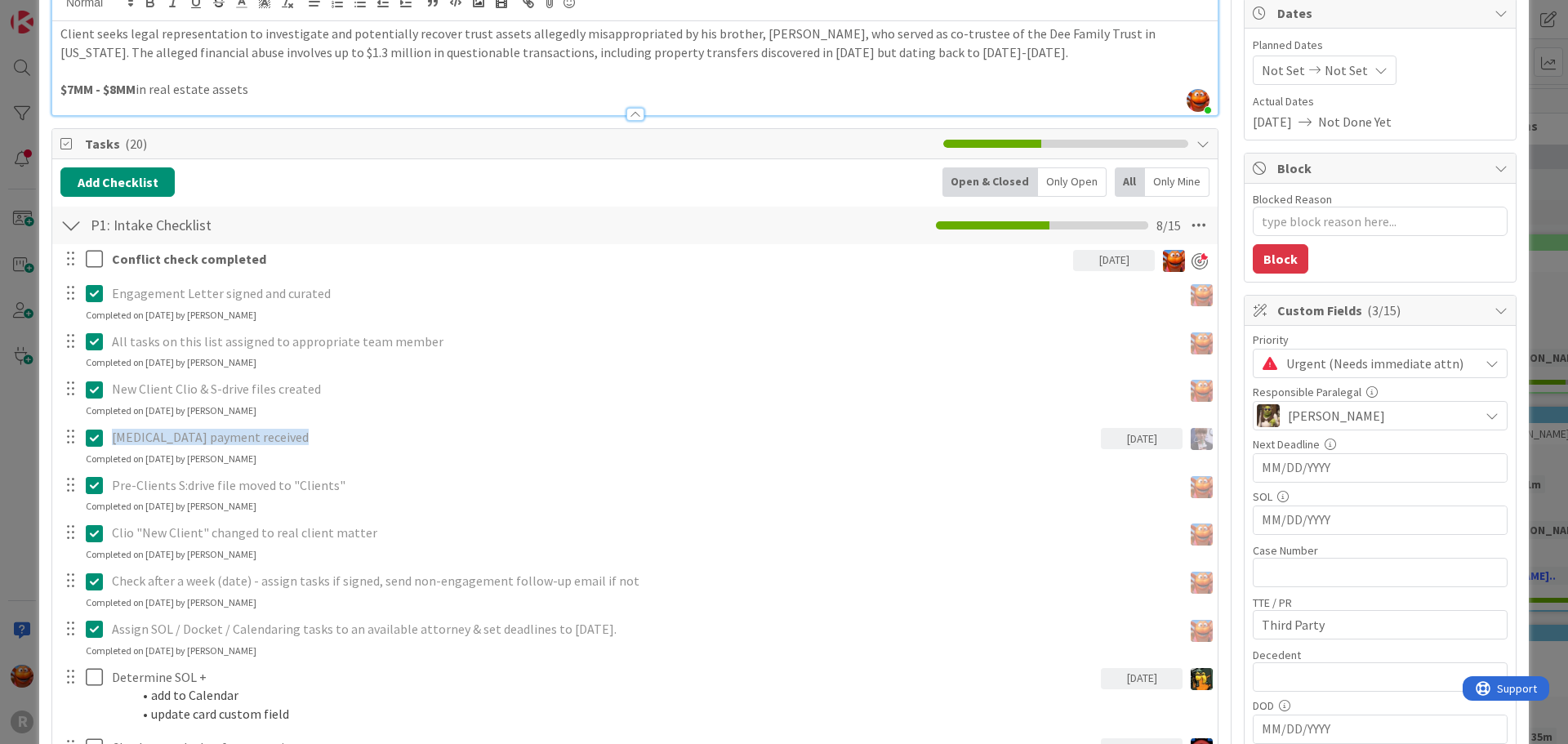
scroll to position [0, 0]
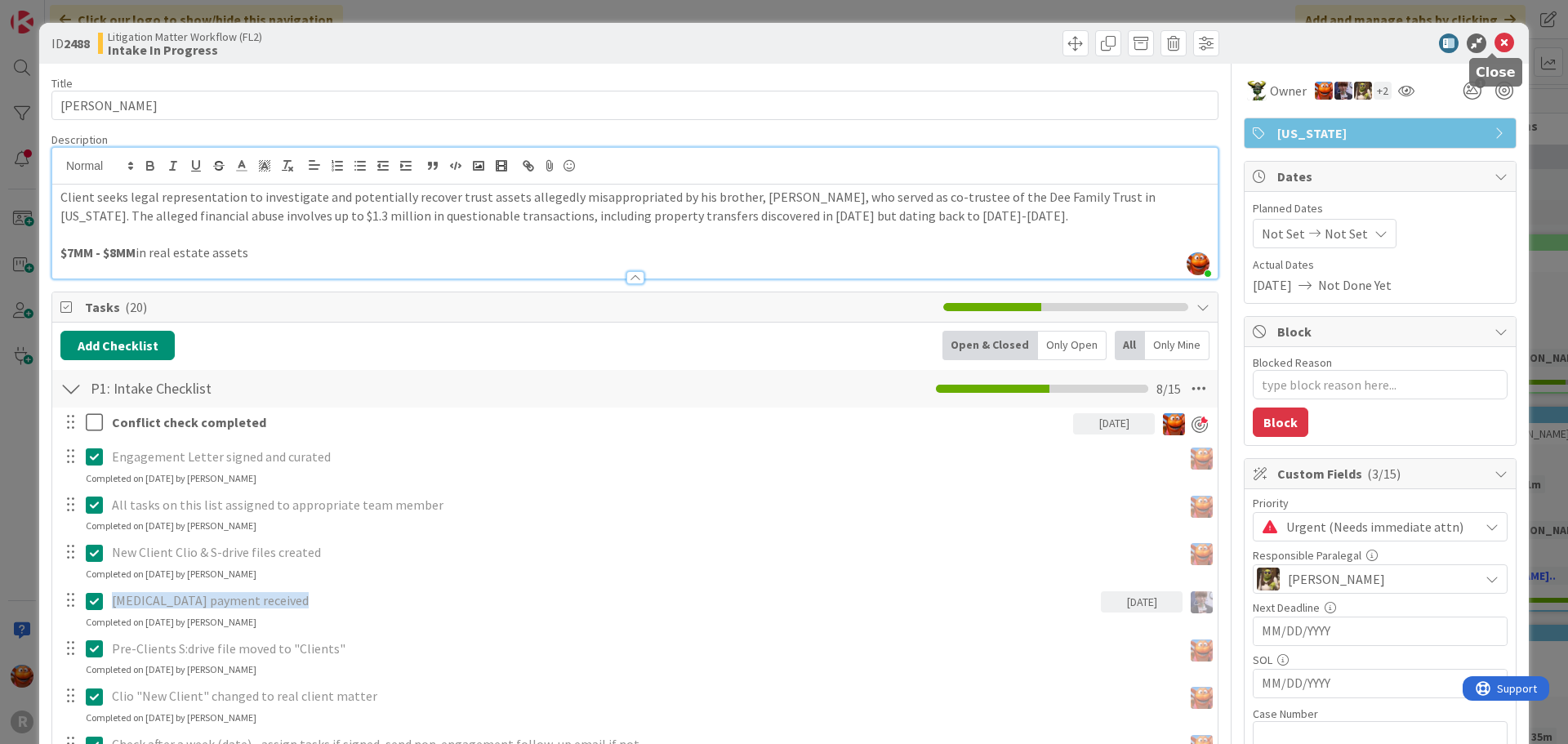
click at [1495, 45] on icon at bounding box center [1505, 43] width 19 height 19
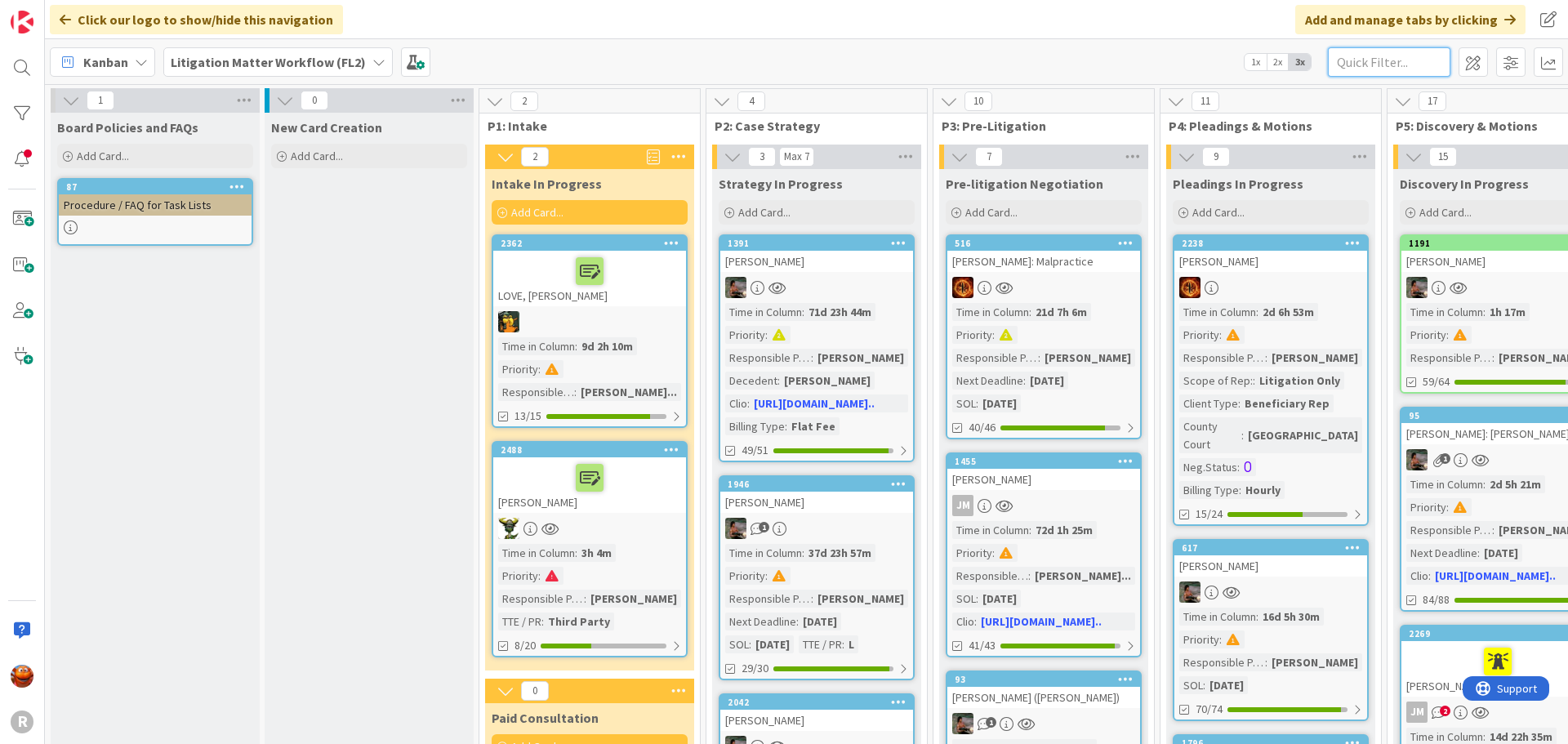
click at [1362, 61] on input "text" at bounding box center [1389, 62] width 123 height 29
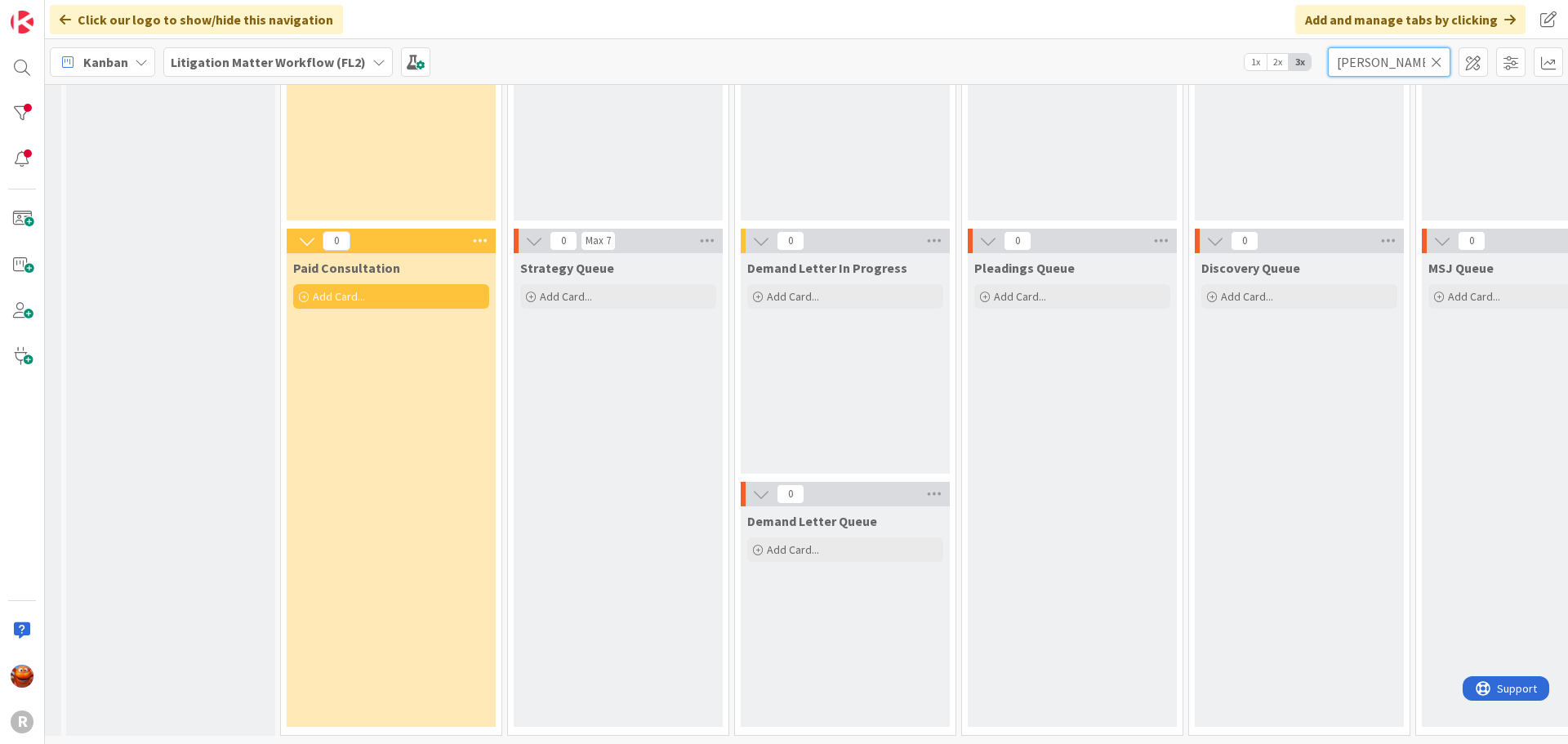
scroll to position [181, 68]
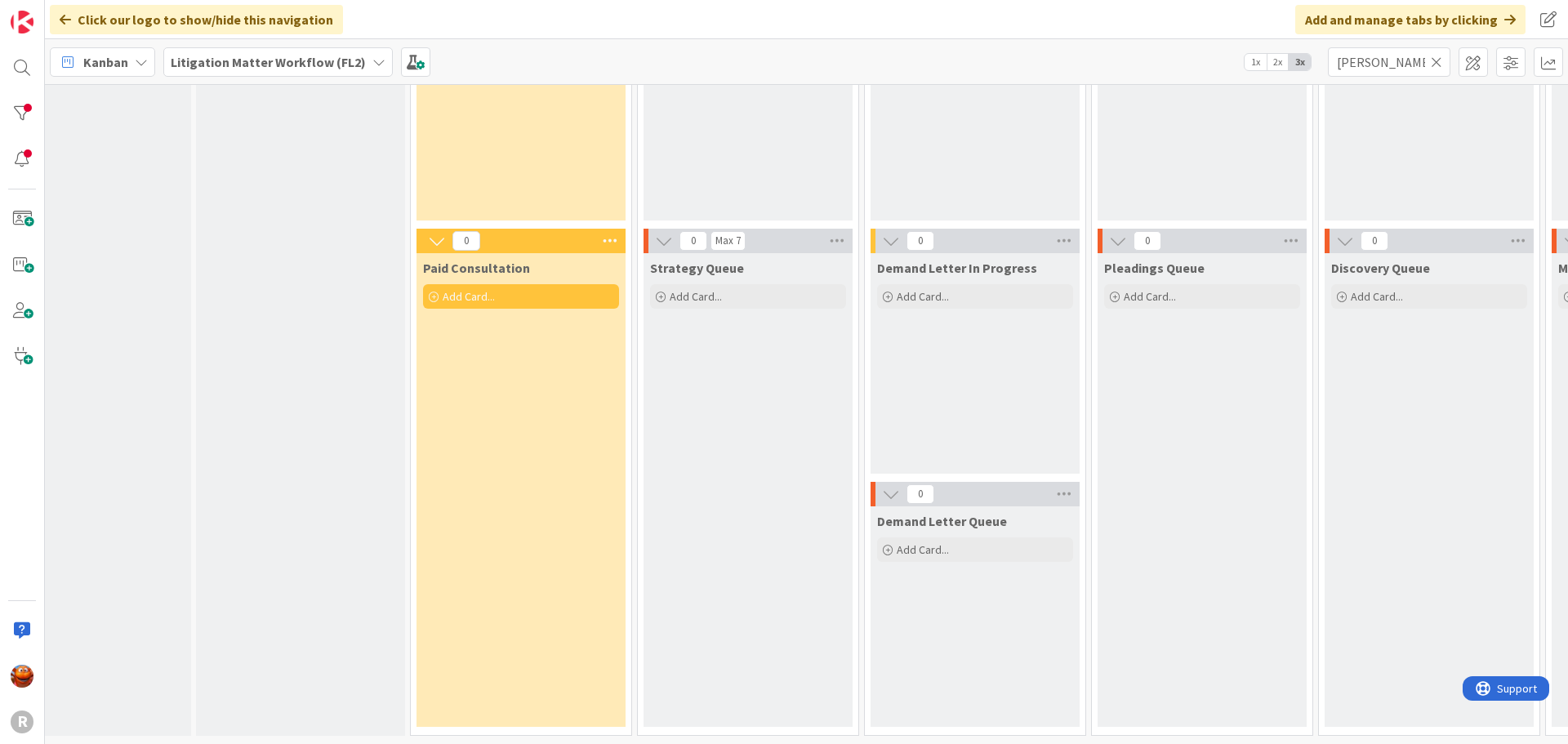
click at [315, 61] on b "Litigation Matter Workflow (FL2)" at bounding box center [268, 61] width 196 height 17
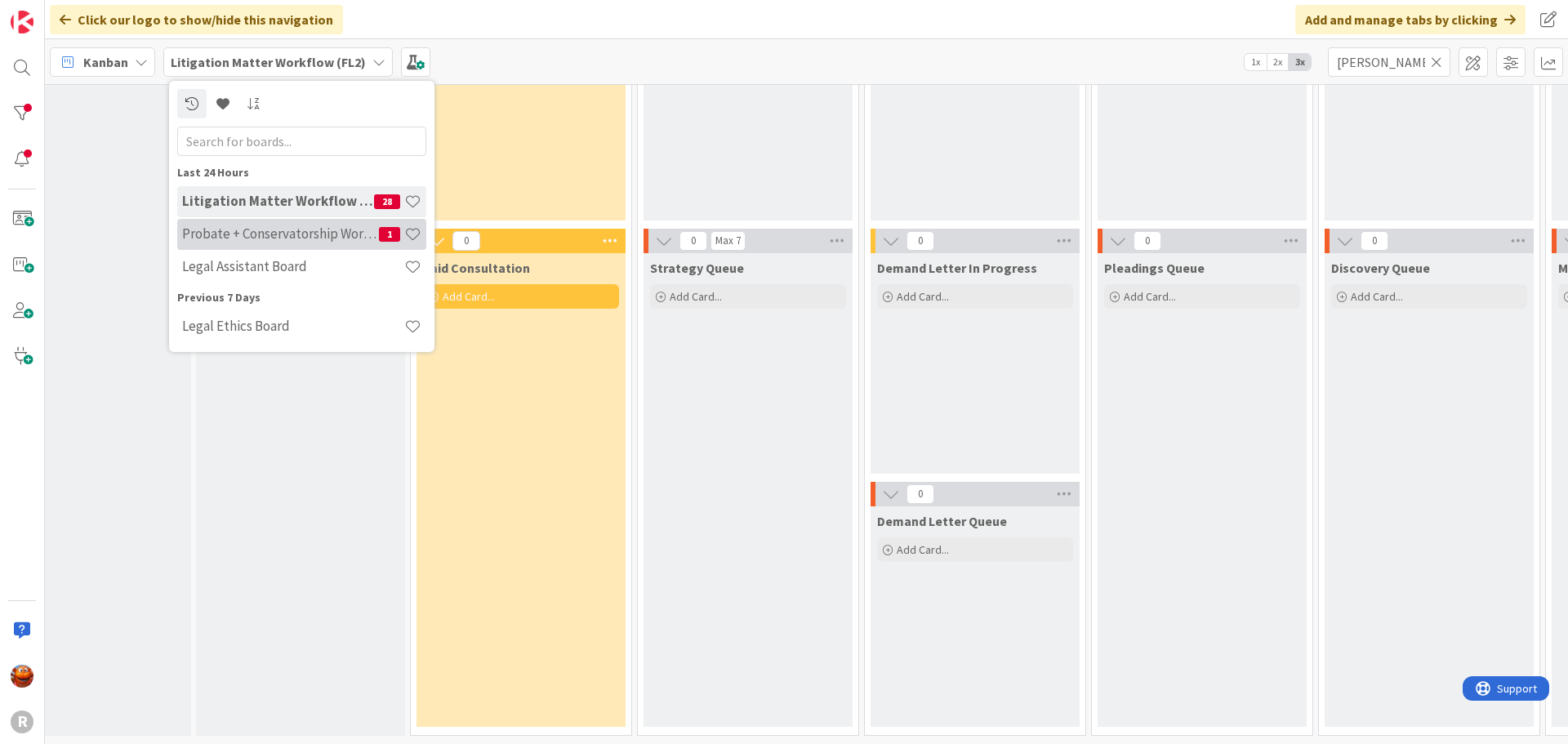
click at [222, 242] on h4 "Probate + Conservatorship Workflow (FL2)" at bounding box center [280, 234] width 197 height 17
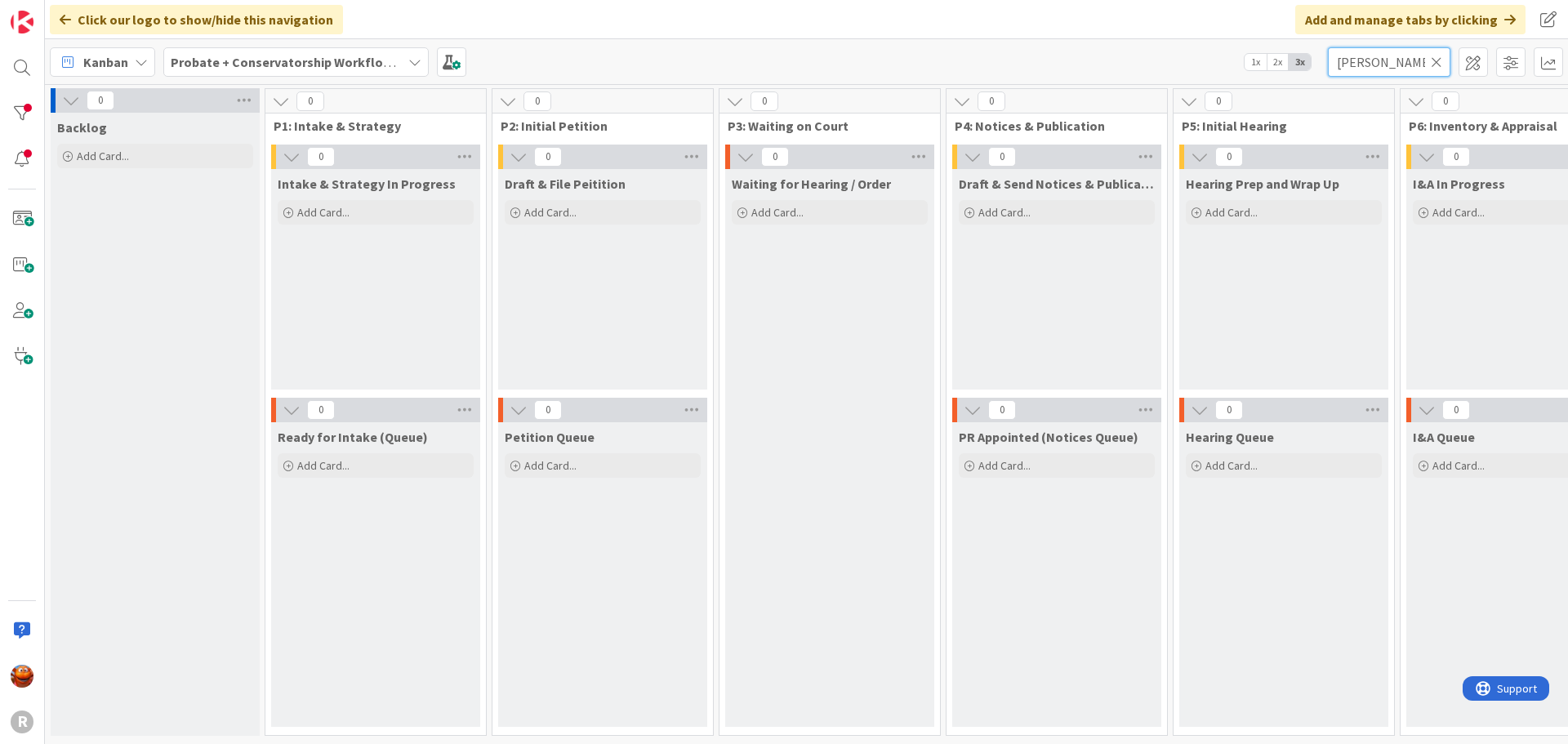
click at [1415, 64] on input "[PERSON_NAME]" at bounding box center [1389, 62] width 123 height 29
type input "[PERSON_NAME]"
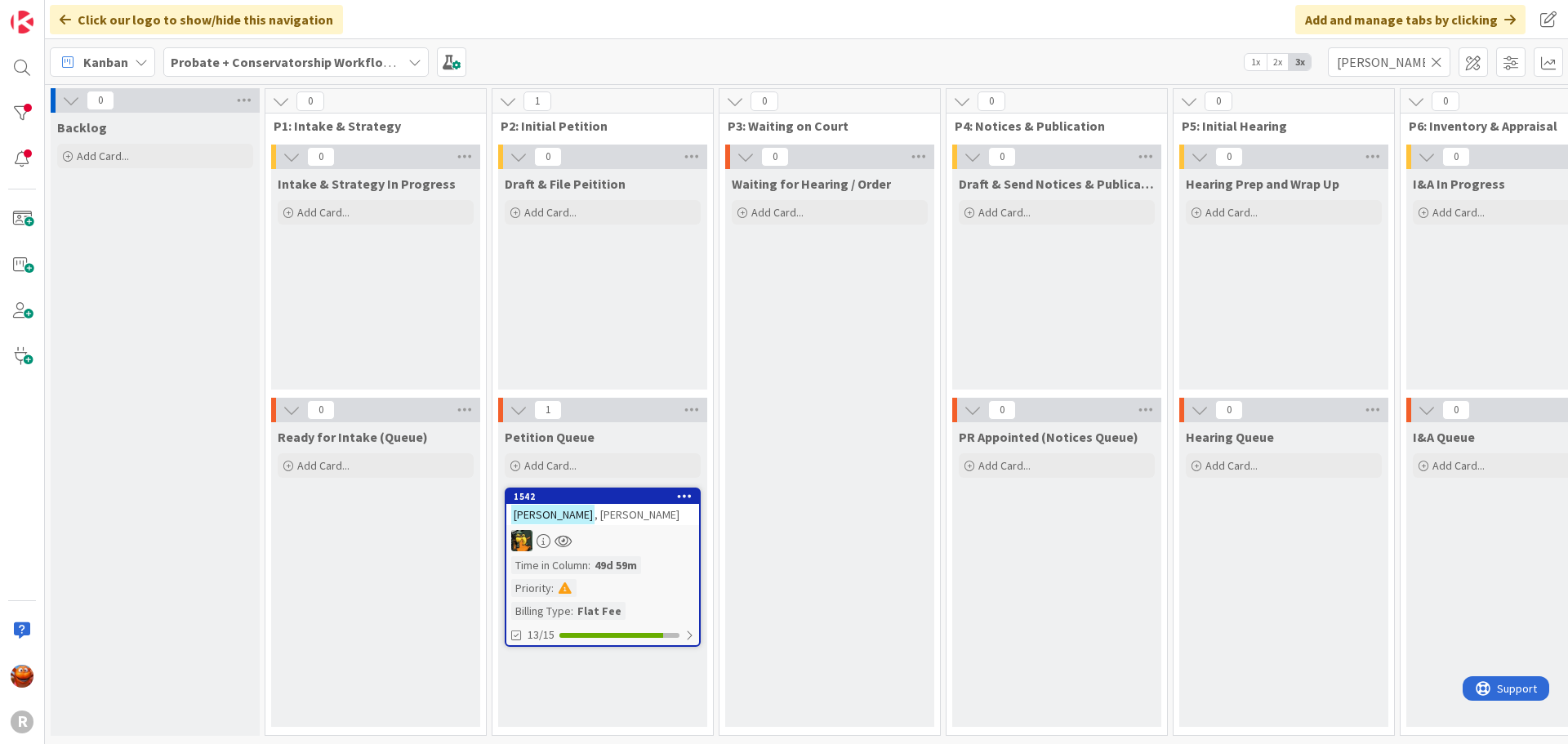
click at [638, 525] on div "[PERSON_NAME]" at bounding box center [602, 515] width 193 height 21
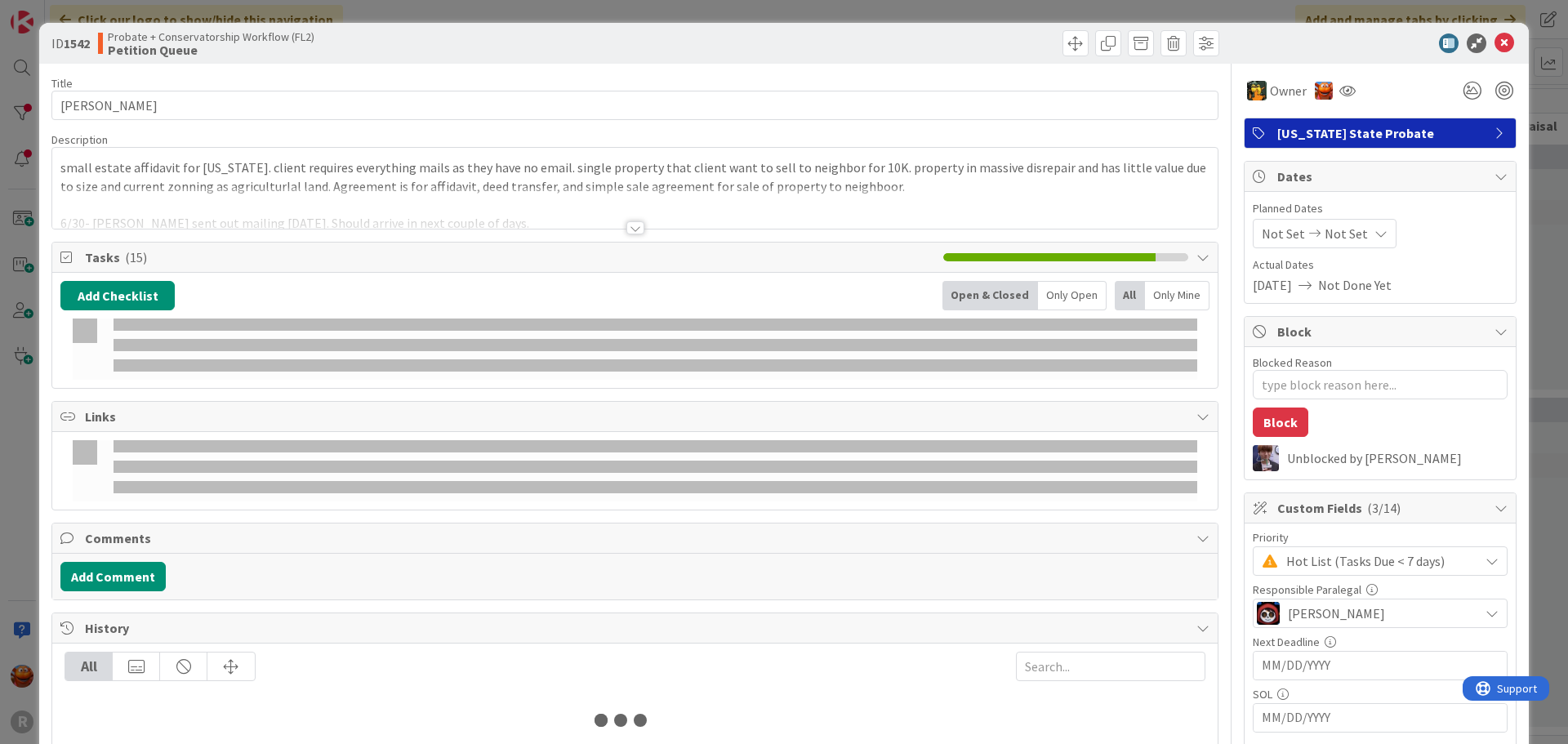
type textarea "x"
